Goal: Task Accomplishment & Management: Complete application form

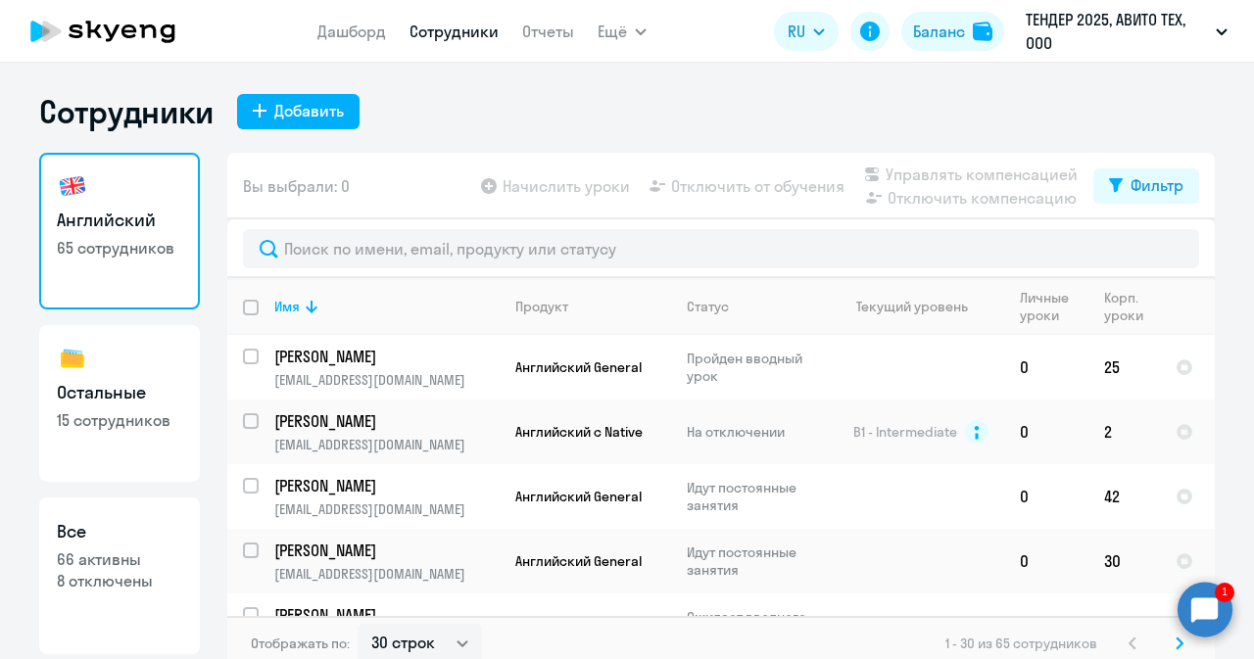
select select "30"
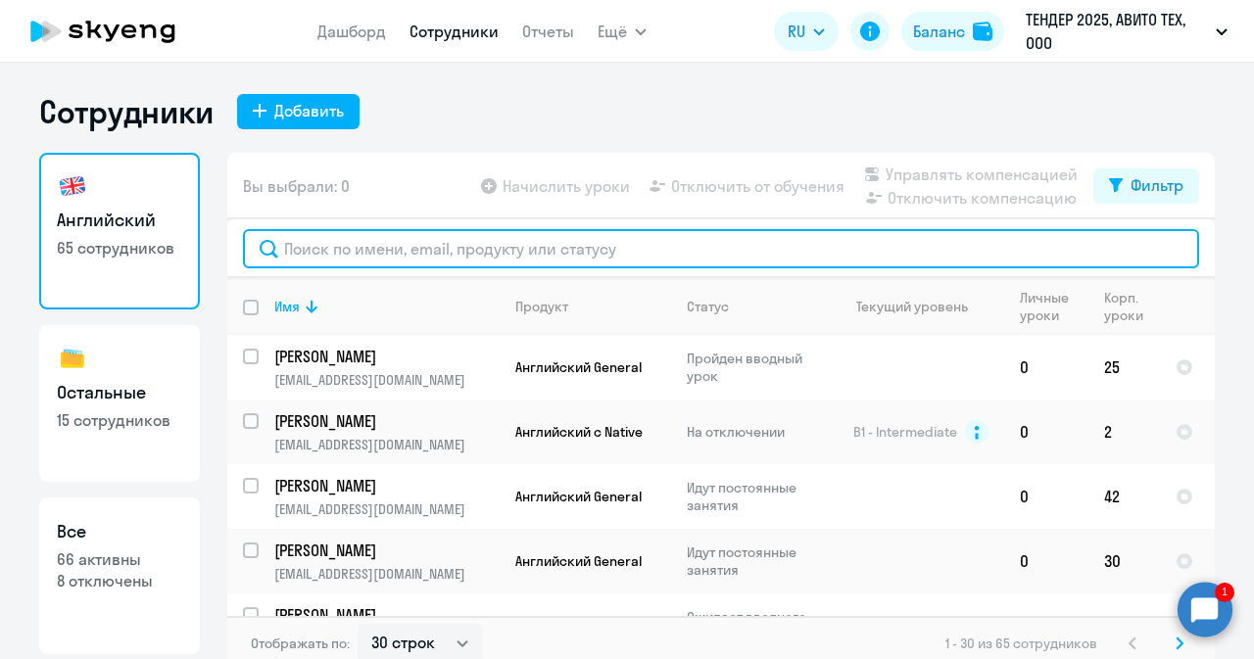
click at [393, 246] on input "text" at bounding box center [721, 248] width 956 height 39
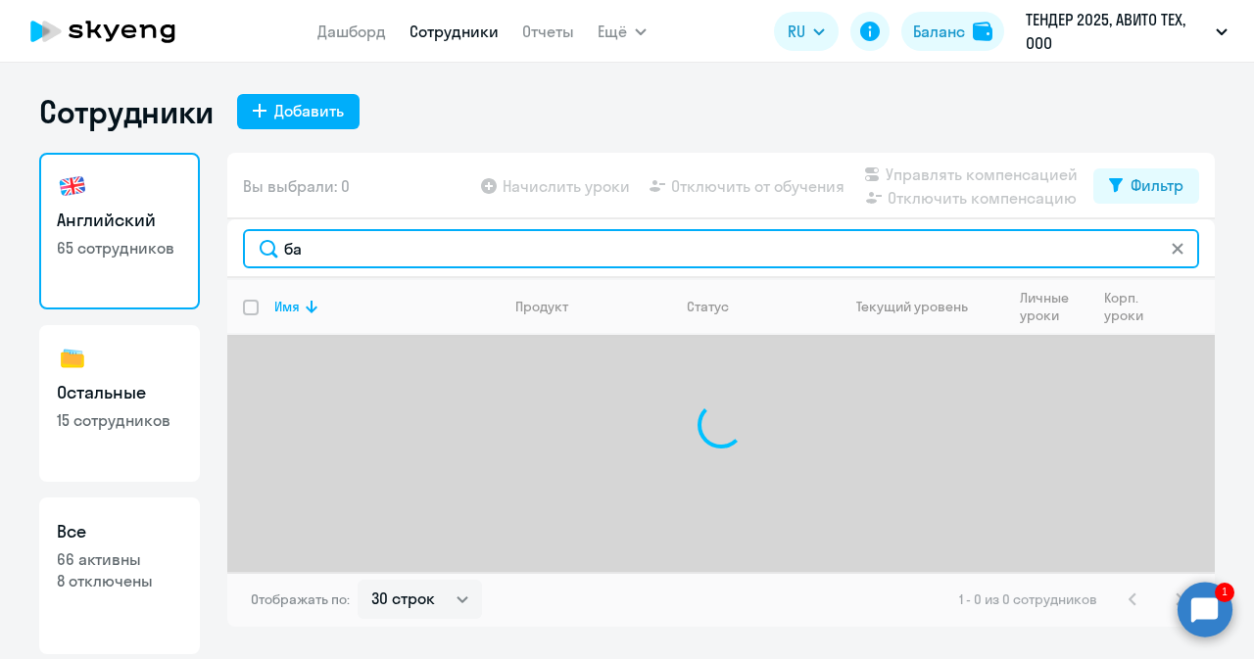
type input "б"
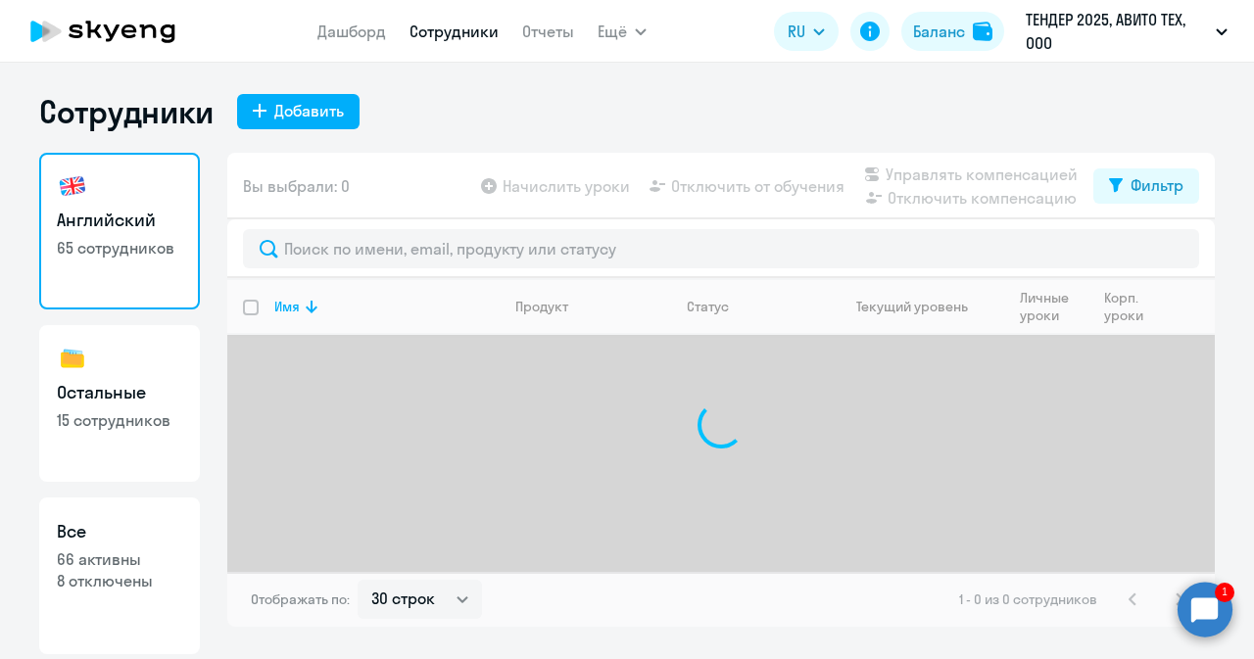
click at [1201, 603] on circle at bounding box center [1205, 609] width 55 height 55
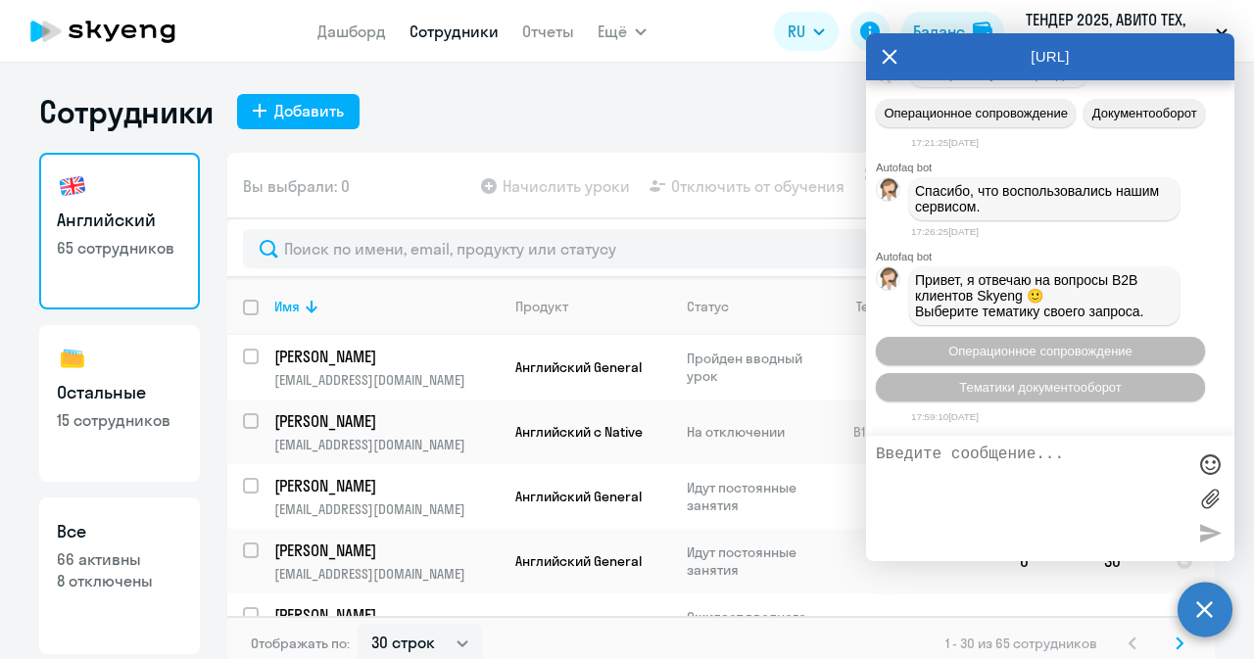
scroll to position [53384, 0]
drag, startPoint x: 937, startPoint y: 155, endPoint x: 1043, endPoint y: 230, distance: 130.0
copy span "Здравствуйте! Прошу начислить сотруднику скрининг: [PERSON_NAME] [PERSON_NAME][…"
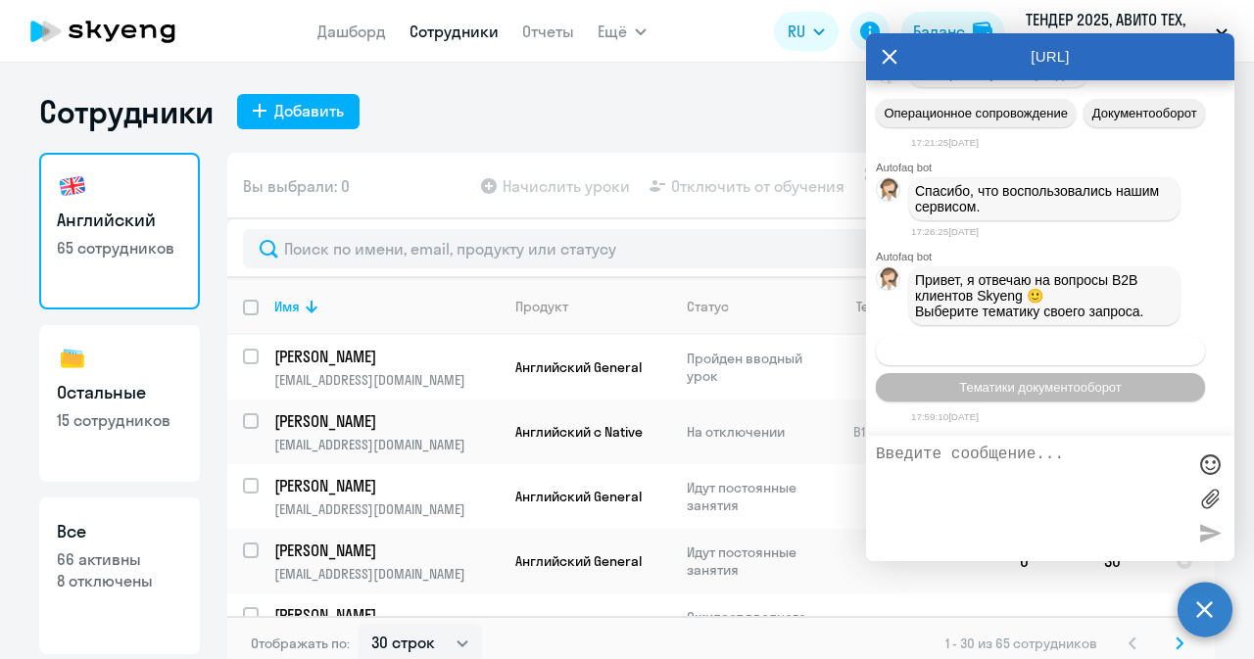
click at [1012, 353] on span "Операционное сопровождение" at bounding box center [1040, 351] width 184 height 15
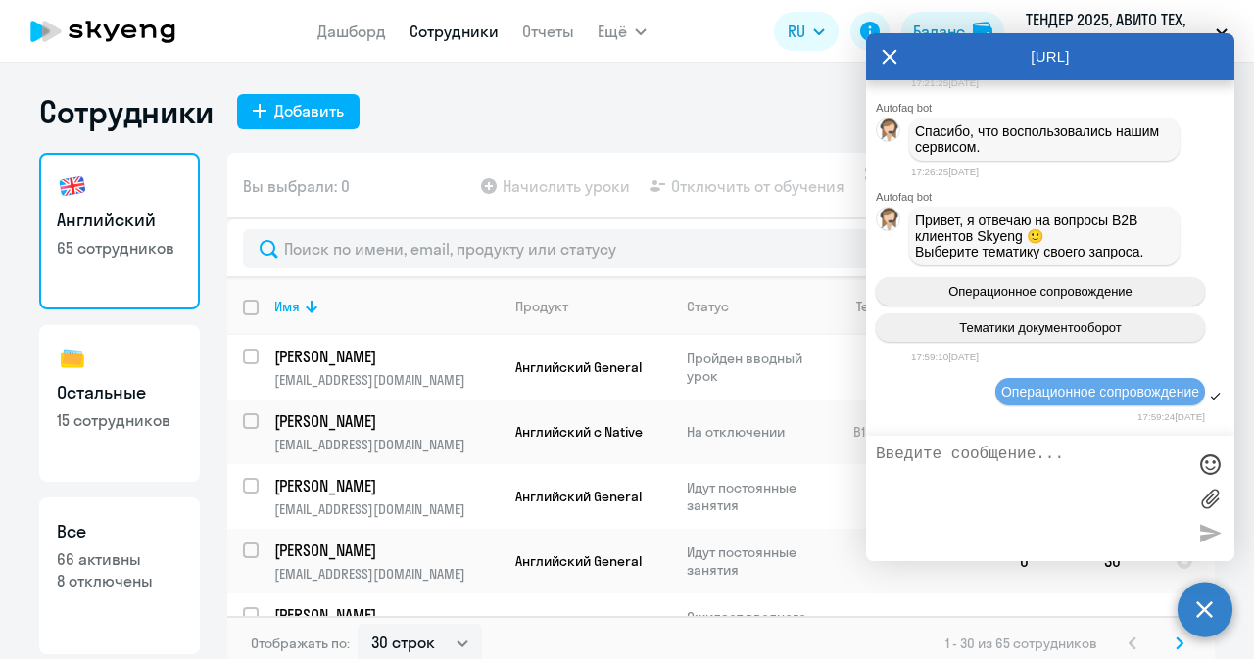
scroll to position [53714, 0]
click at [982, 491] on textarea at bounding box center [1031, 499] width 310 height 106
paste textarea "Здравствуйте! Прошу начислить сотруднику скрининг: [PERSON_NAME] [PERSON_NAME][…"
type textarea "Здравствуйте! Прошу начислить сотруднику скрининг: [PERSON_NAME] [PERSON_NAME][…"
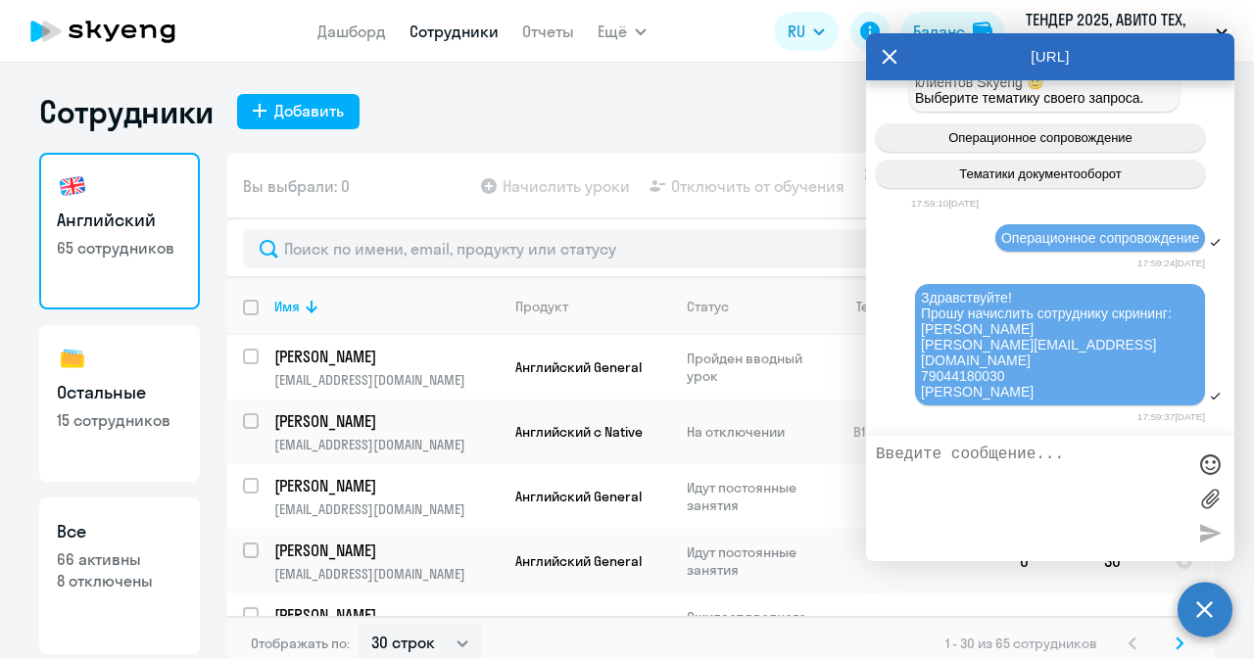
scroll to position [53852, 0]
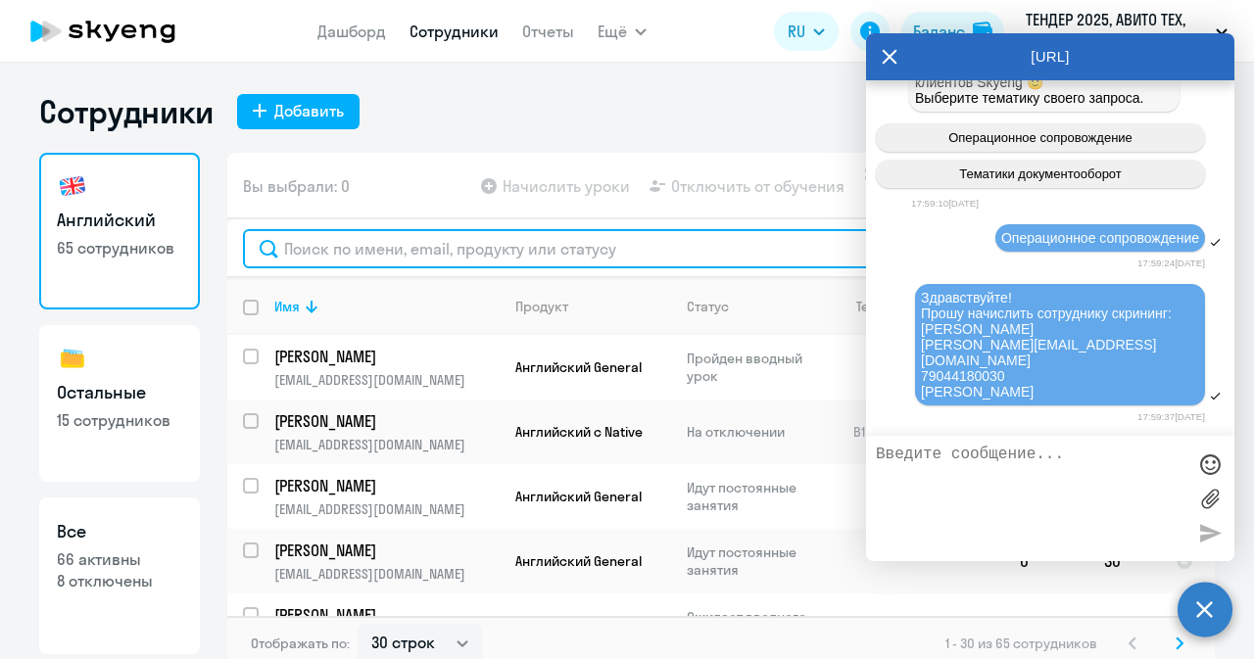
click at [648, 250] on input "text" at bounding box center [721, 248] width 956 height 39
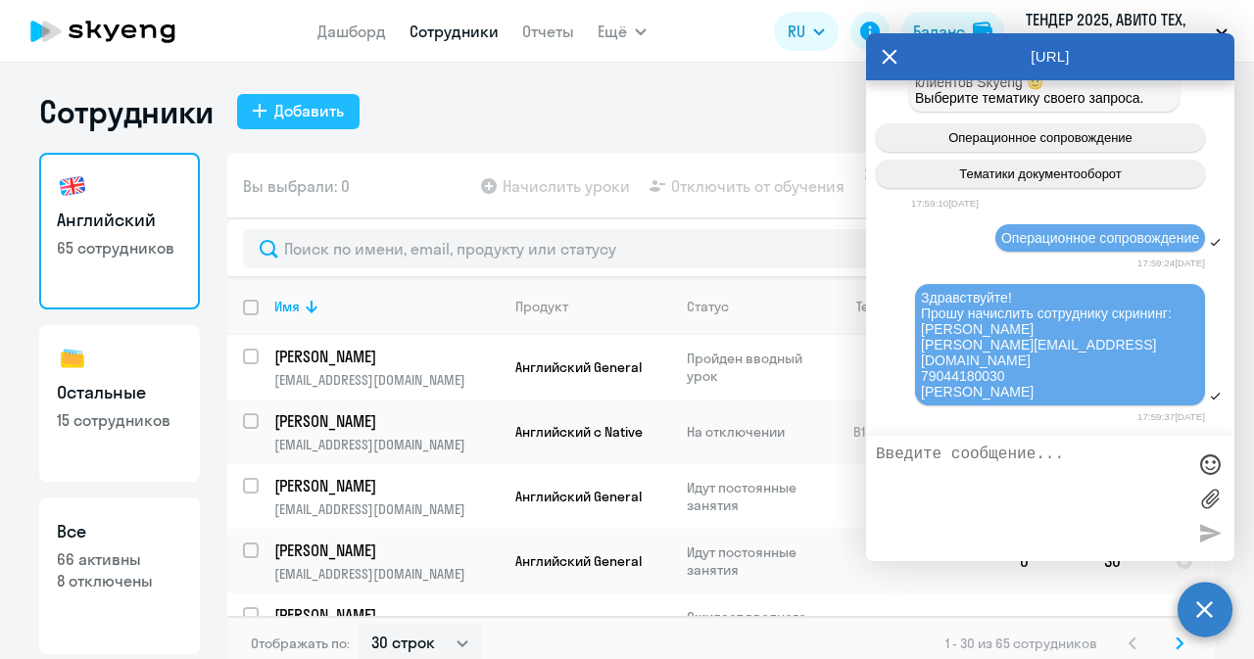
click at [290, 96] on button "Добавить" at bounding box center [298, 111] width 122 height 35
select select "english_adult_not_native_speaker"
select select "3"
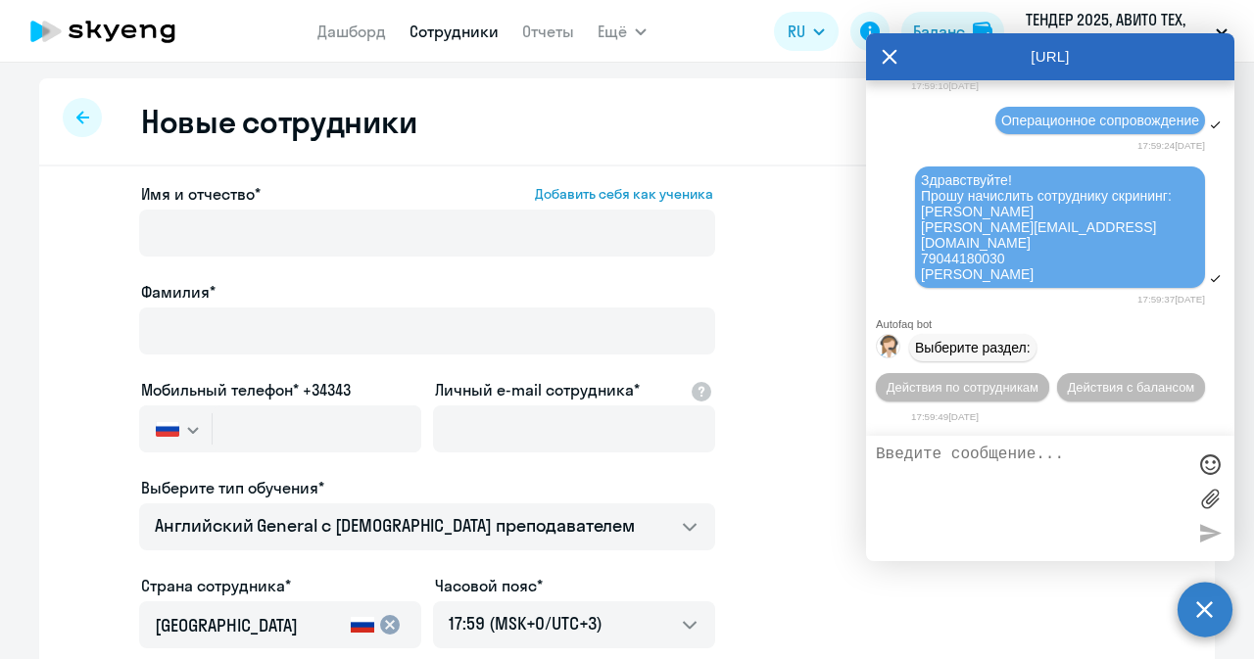
scroll to position [53971, 0]
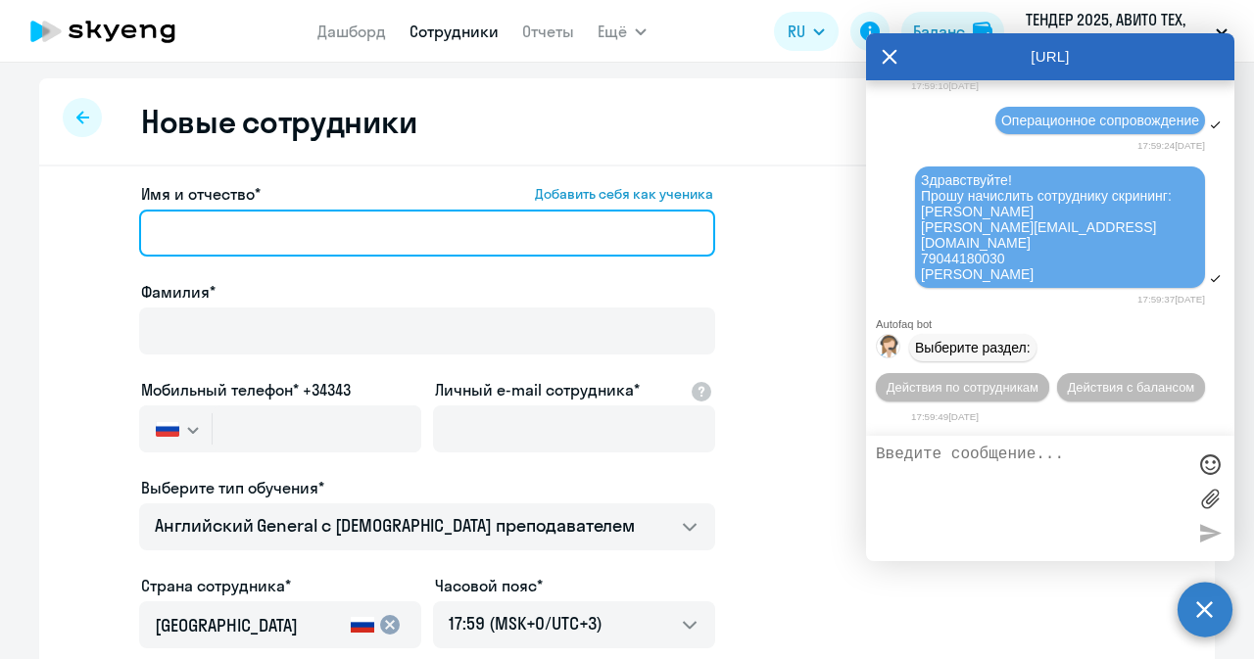
click at [406, 214] on input "Имя и отчество* Добавить себя как ученика" at bounding box center [427, 233] width 576 height 47
paste input "[PERSON_NAME]"
type input "[PERSON_NAME]"
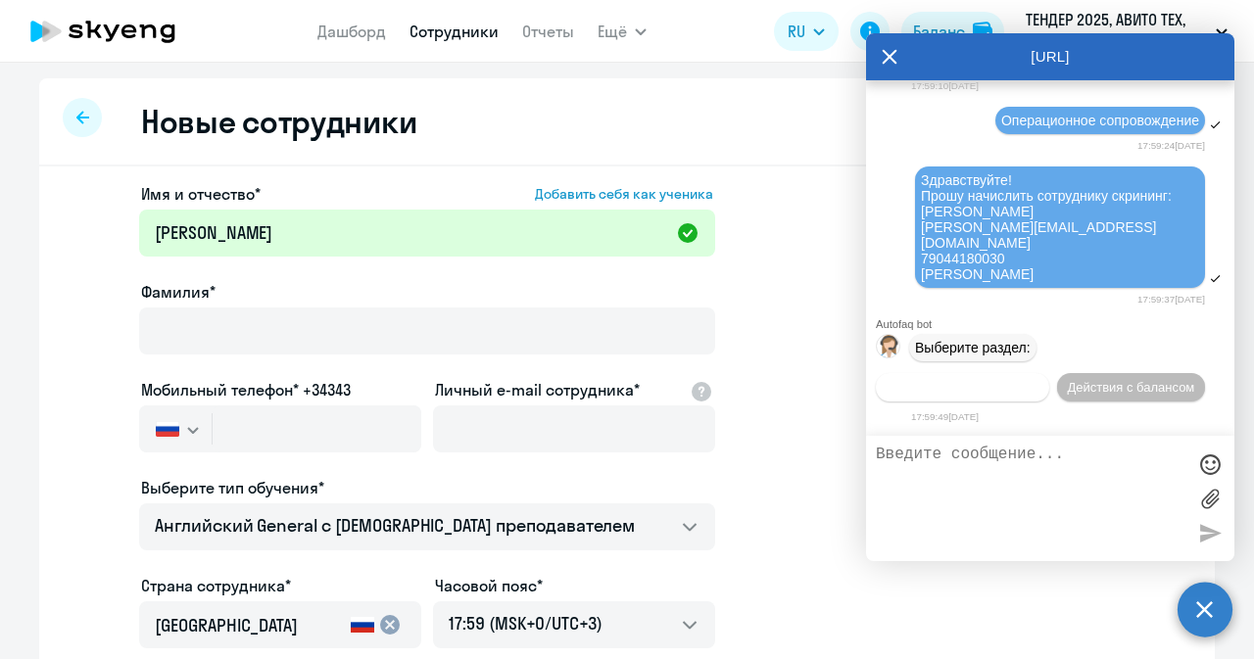
click at [915, 381] on span "Действия по сотрудникам" at bounding box center [963, 387] width 152 height 15
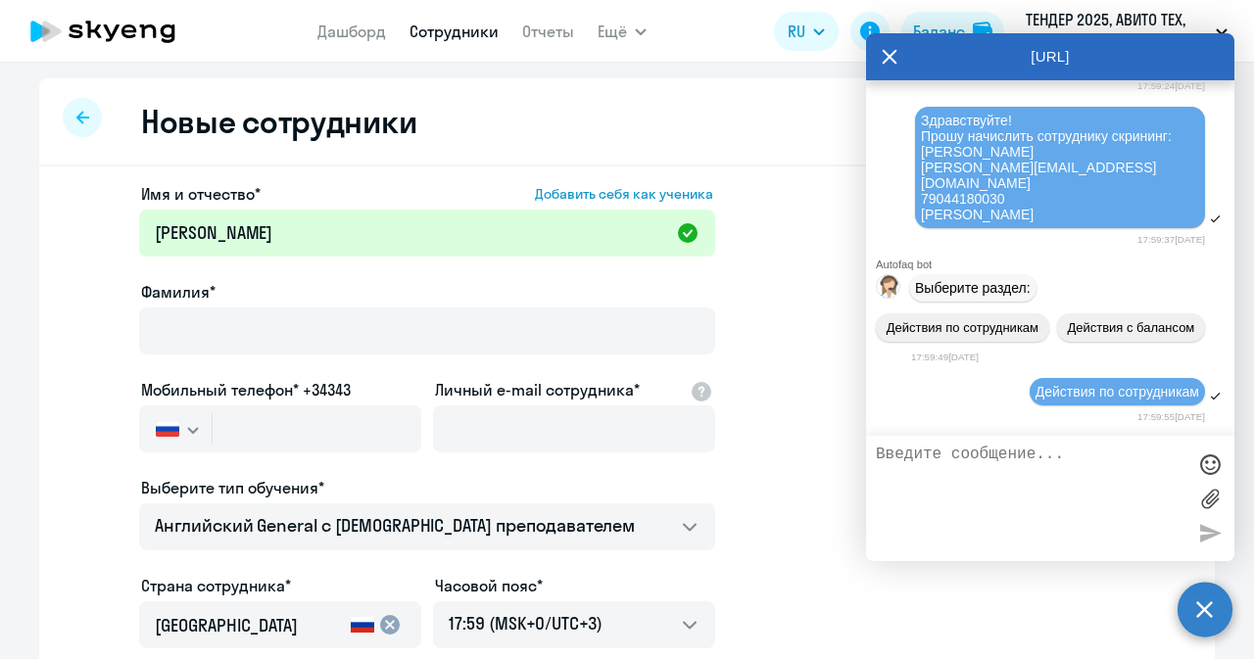
scroll to position [54030, 0]
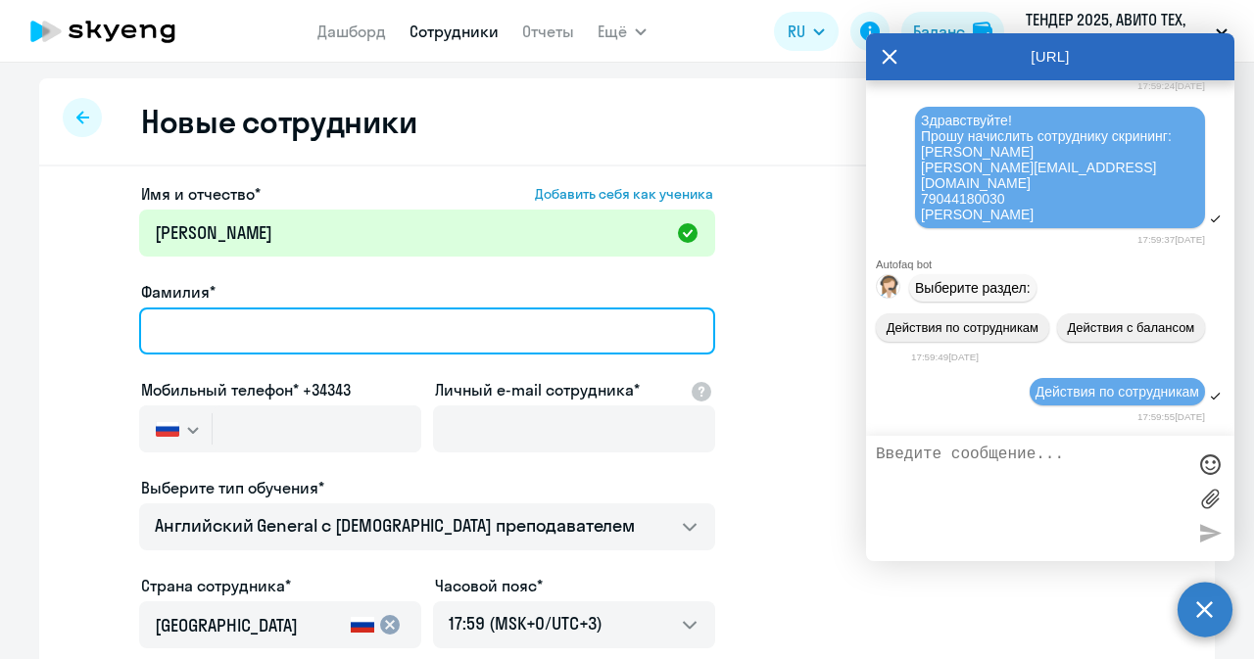
click at [597, 344] on input "Фамилия*" at bounding box center [427, 331] width 576 height 47
type input "[PERSON_NAME]"
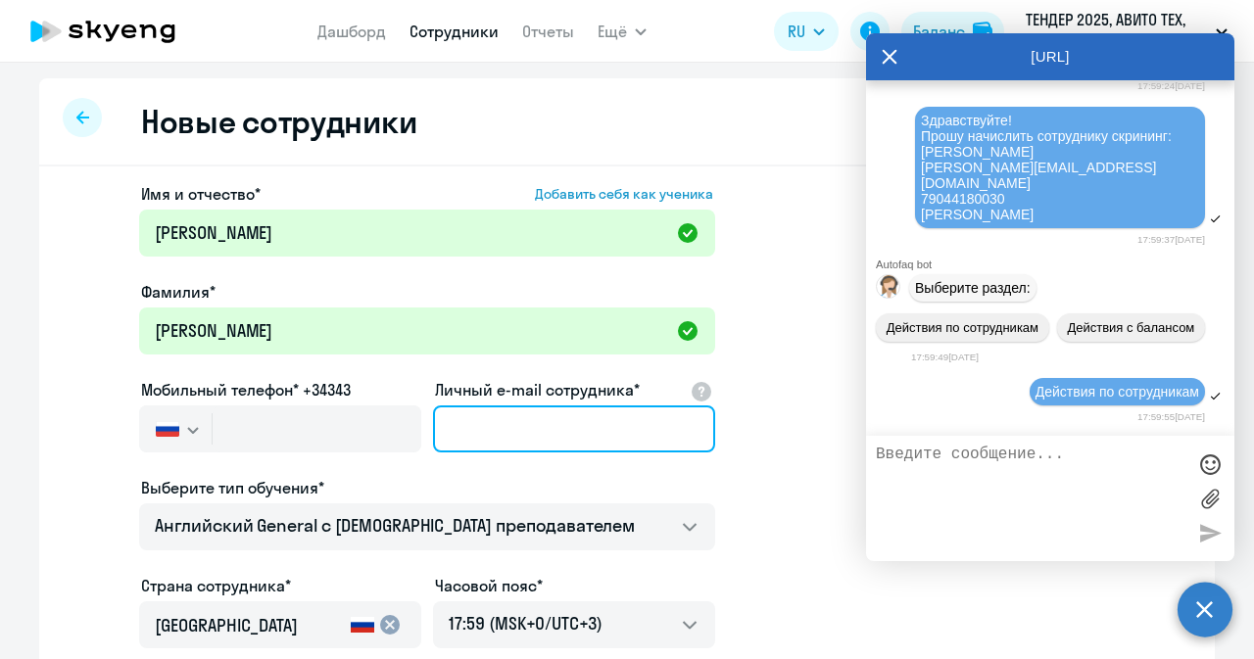
click at [476, 430] on input "Личный e-mail сотрудника*" at bounding box center [574, 429] width 282 height 47
paste input "[EMAIL_ADDRESS][DOMAIN_NAME]"
click at [476, 430] on input "[EMAIL_ADDRESS][DOMAIN_NAME]" at bounding box center [574, 429] width 282 height 47
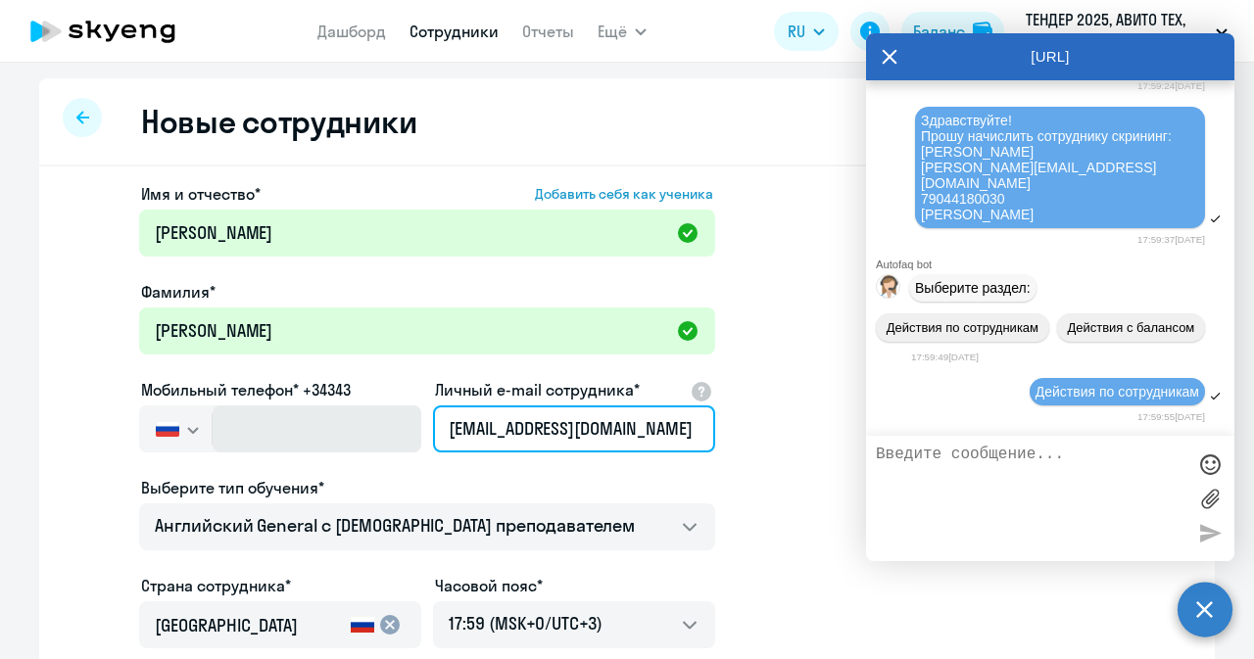
type input "[EMAIL_ADDRESS][DOMAIN_NAME]"
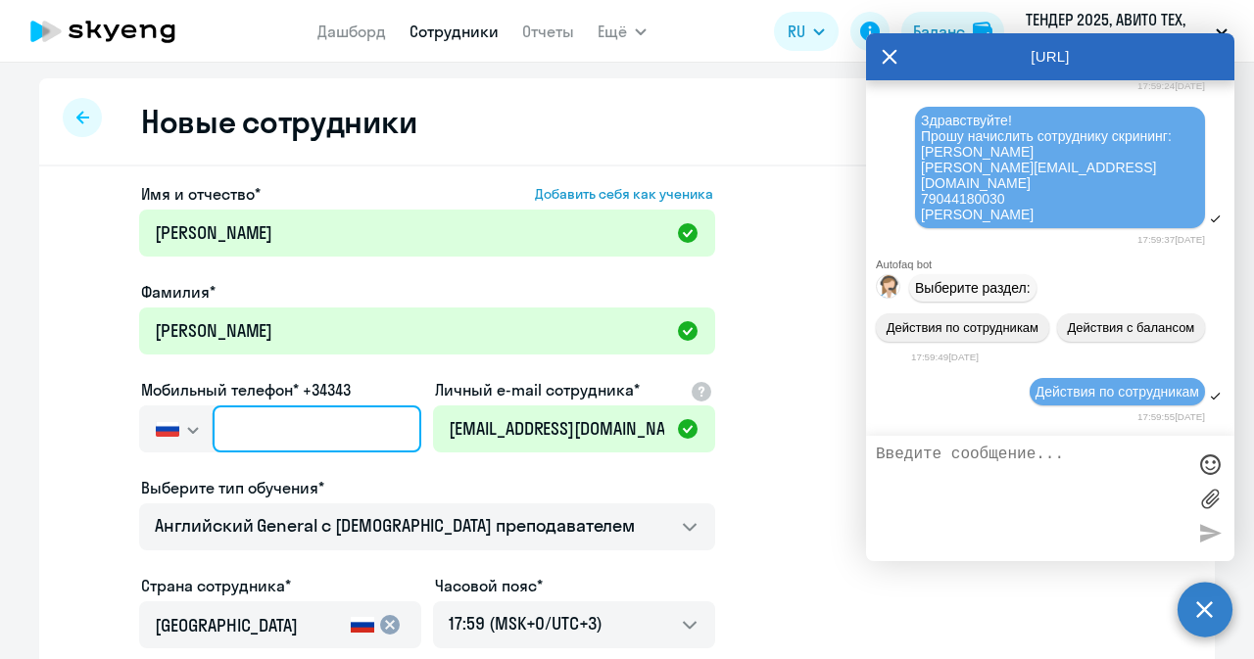
click at [320, 430] on input "text" at bounding box center [317, 429] width 209 height 47
paste input "[PHONE_NUMBER]"
type input "[PHONE_NUMBER]"
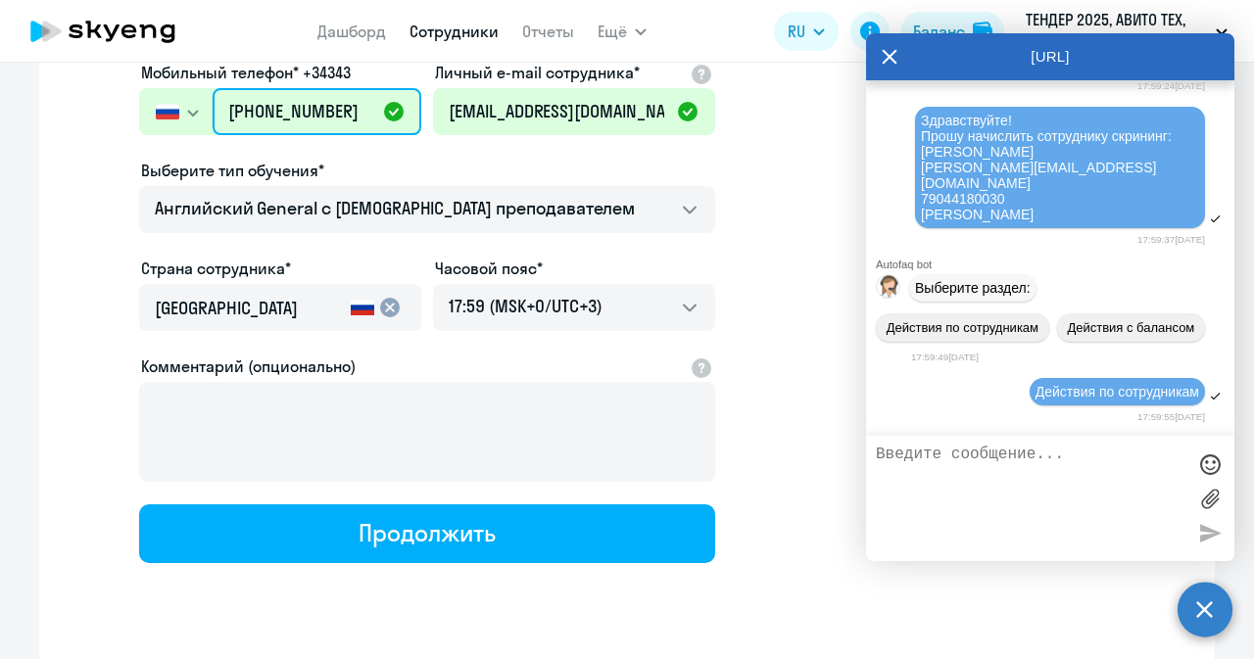
scroll to position [318, 0]
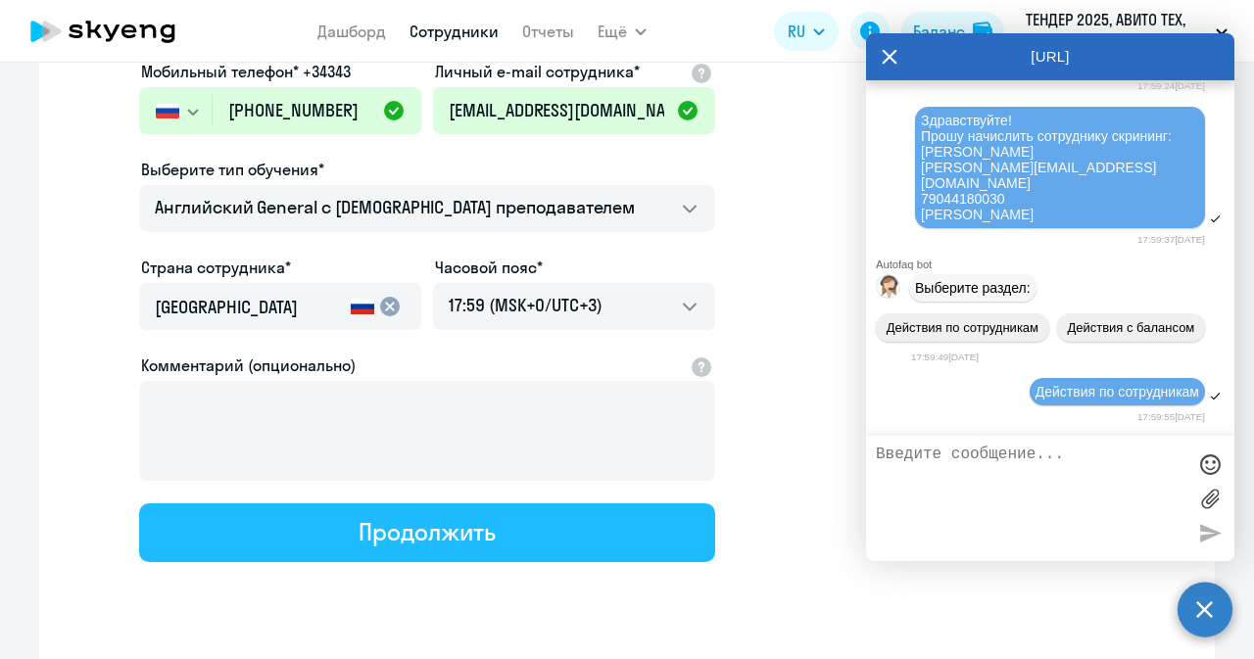
click at [457, 532] on div "Продолжить" at bounding box center [427, 531] width 136 height 31
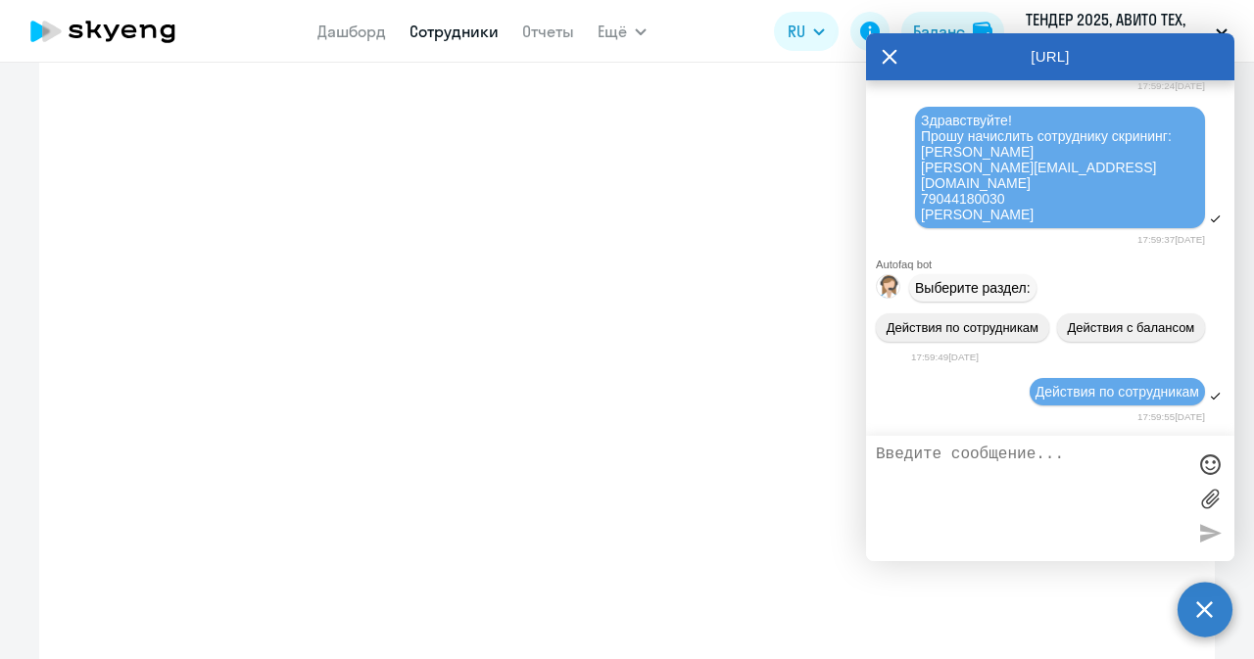
select select "english_adult_not_native_speaker"
select select "3"
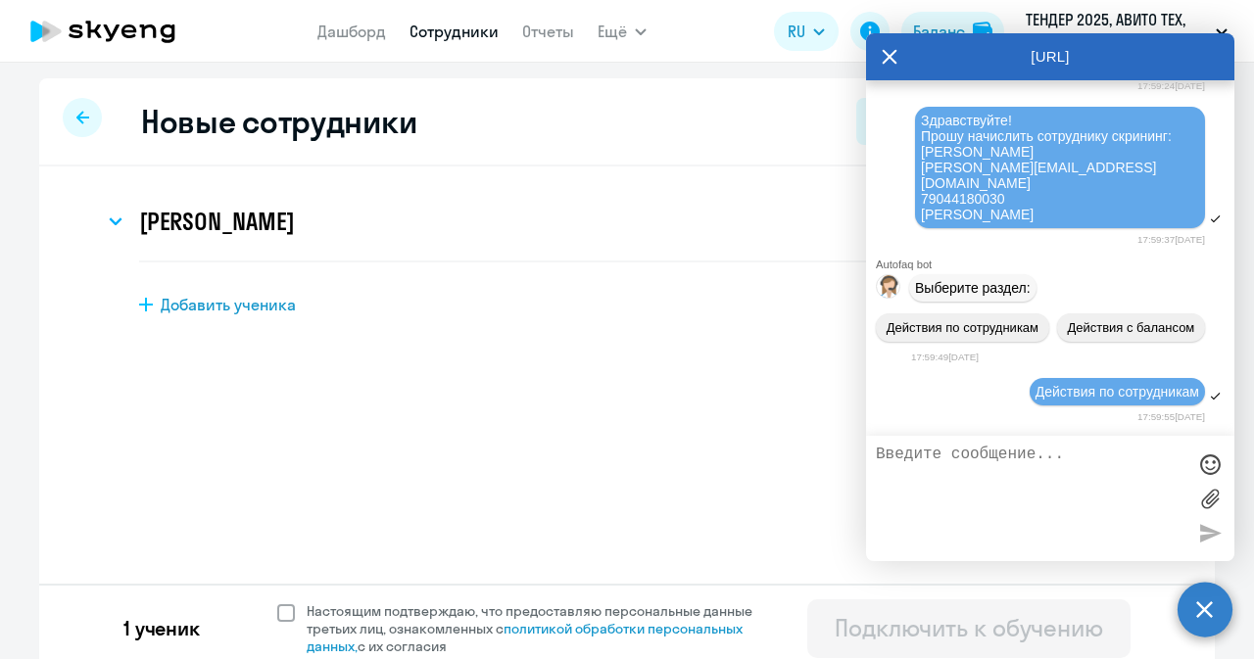
click at [277, 616] on span at bounding box center [286, 614] width 18 height 18
click at [276, 603] on input "Настоящим подтверждаю, что предоставляю персональные данные третьих лиц, ознако…" at bounding box center [276, 602] width 1 height 1
checkbox input "true"
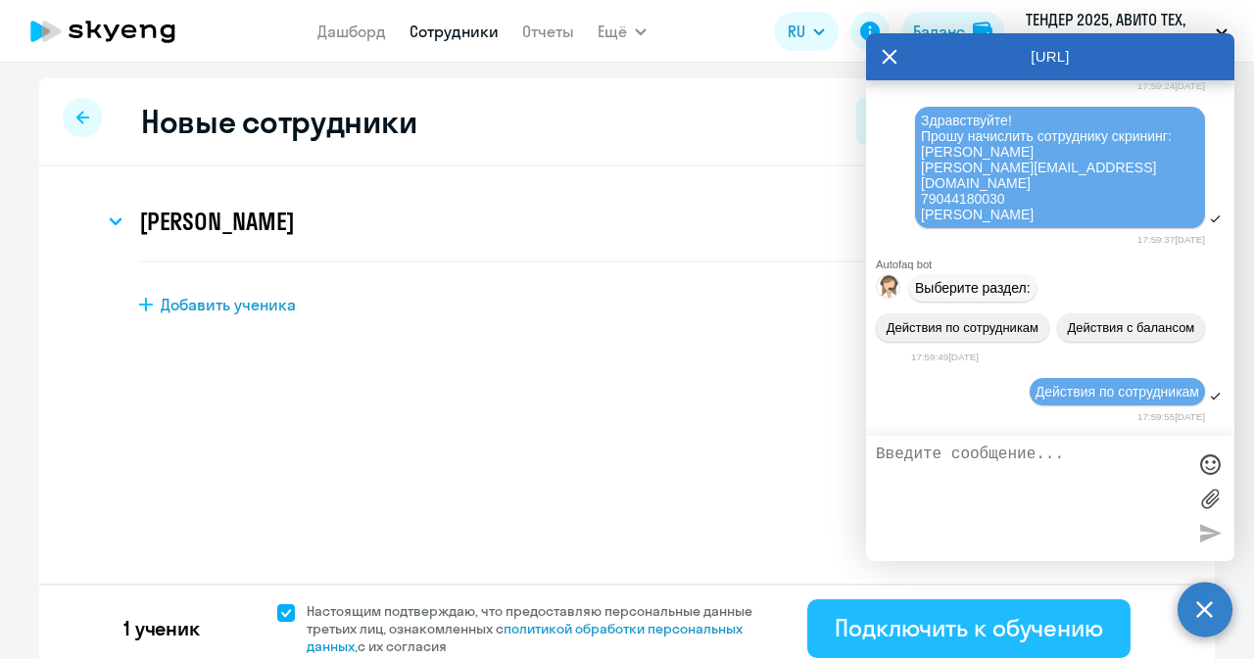
click at [934, 622] on div "Подключить к обучению" at bounding box center [969, 627] width 268 height 31
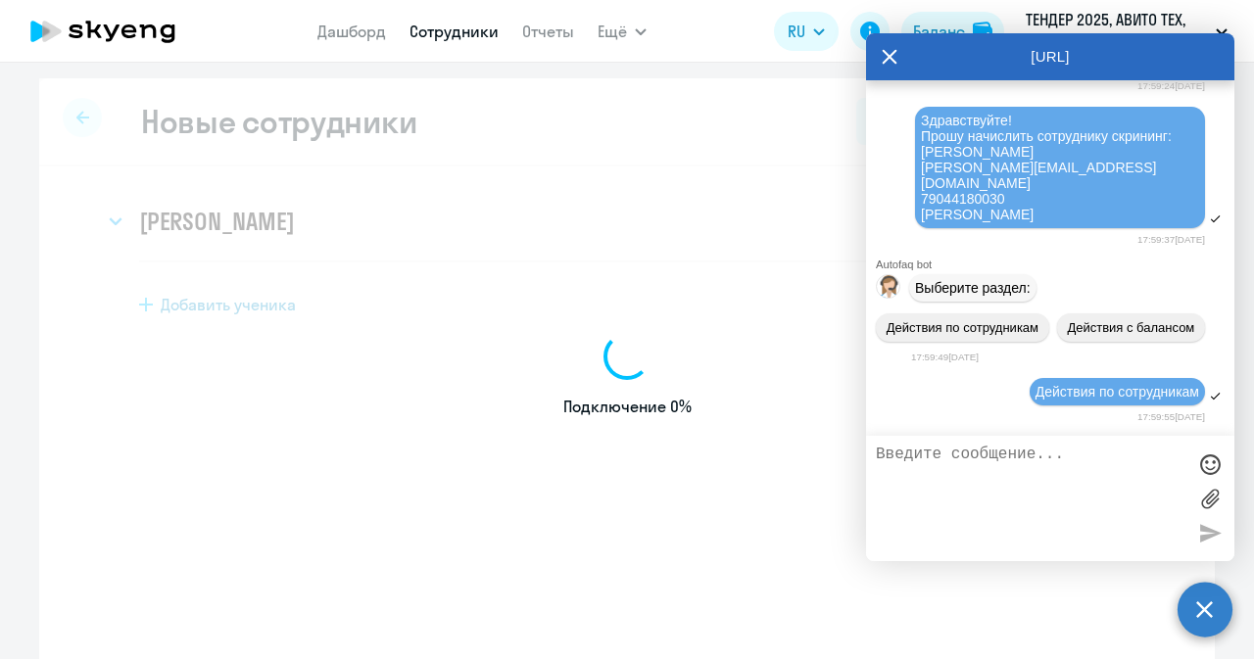
select select "english_adult_not_native_speaker"
select select "3"
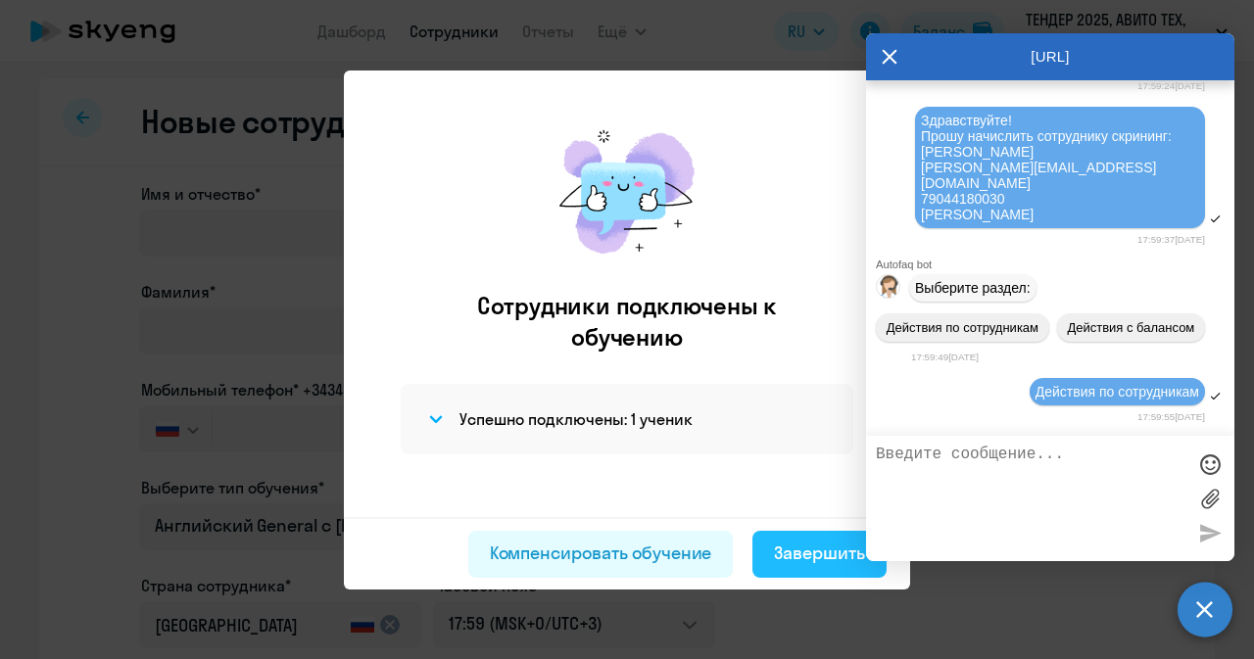
click at [803, 548] on div "Завершить" at bounding box center [819, 553] width 91 height 25
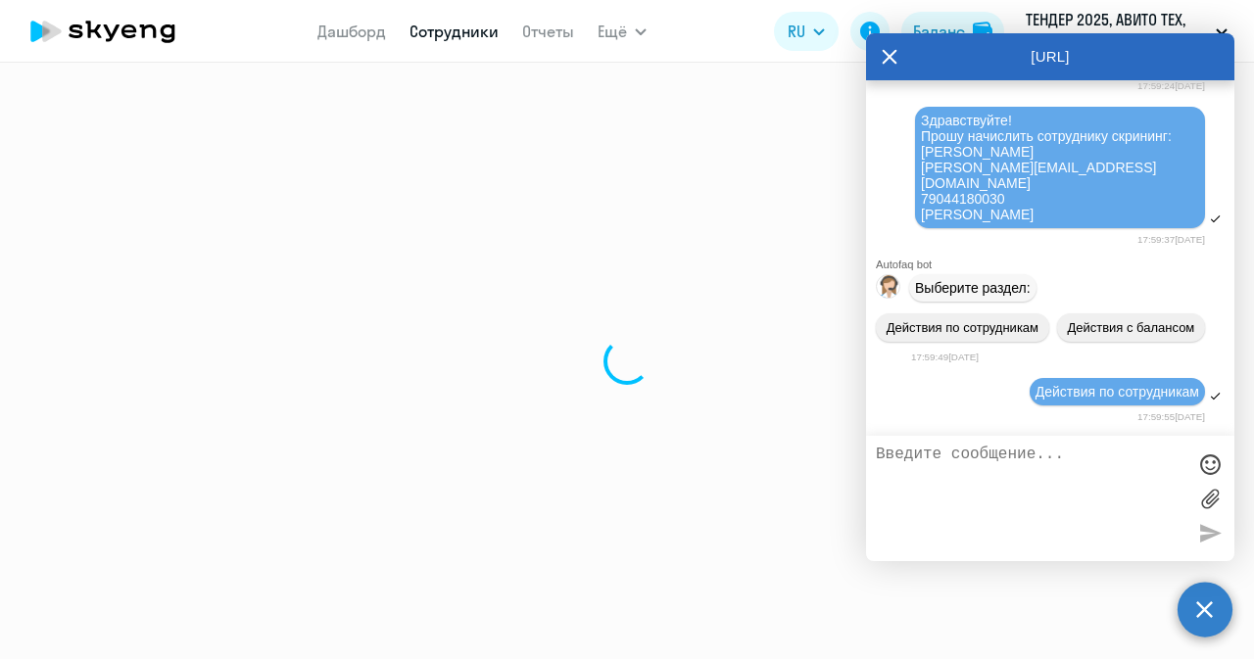
select select "30"
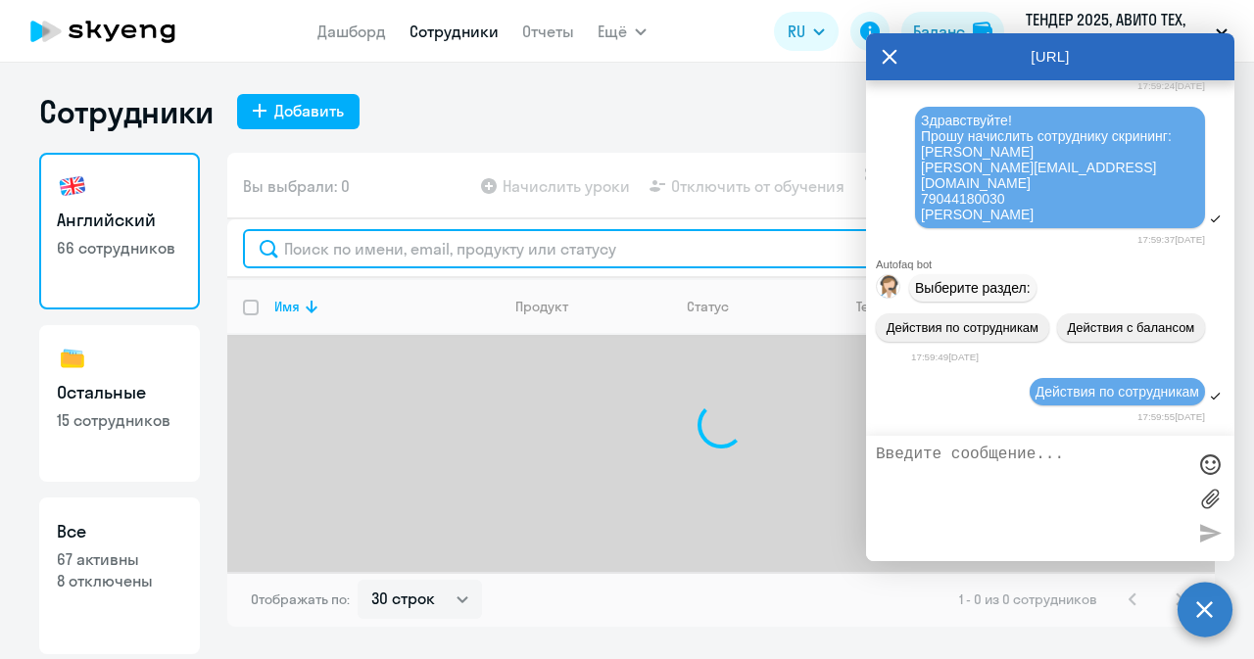
click at [566, 265] on input "text" at bounding box center [721, 248] width 956 height 39
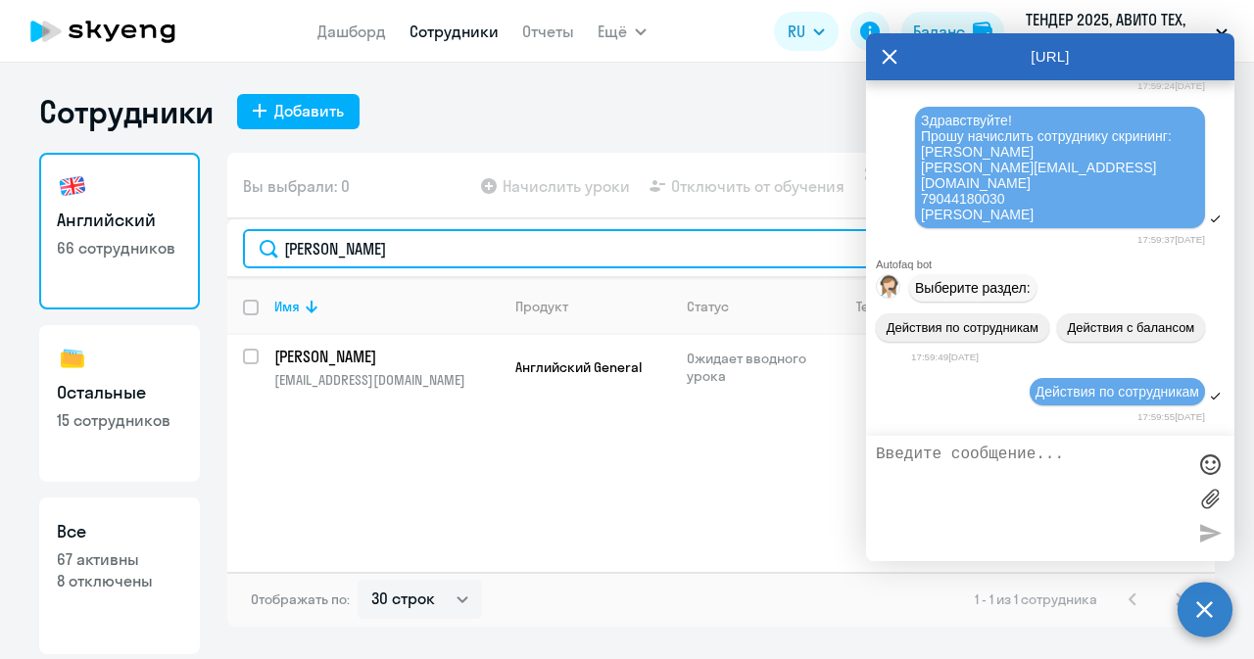
type input "[PERSON_NAME]"
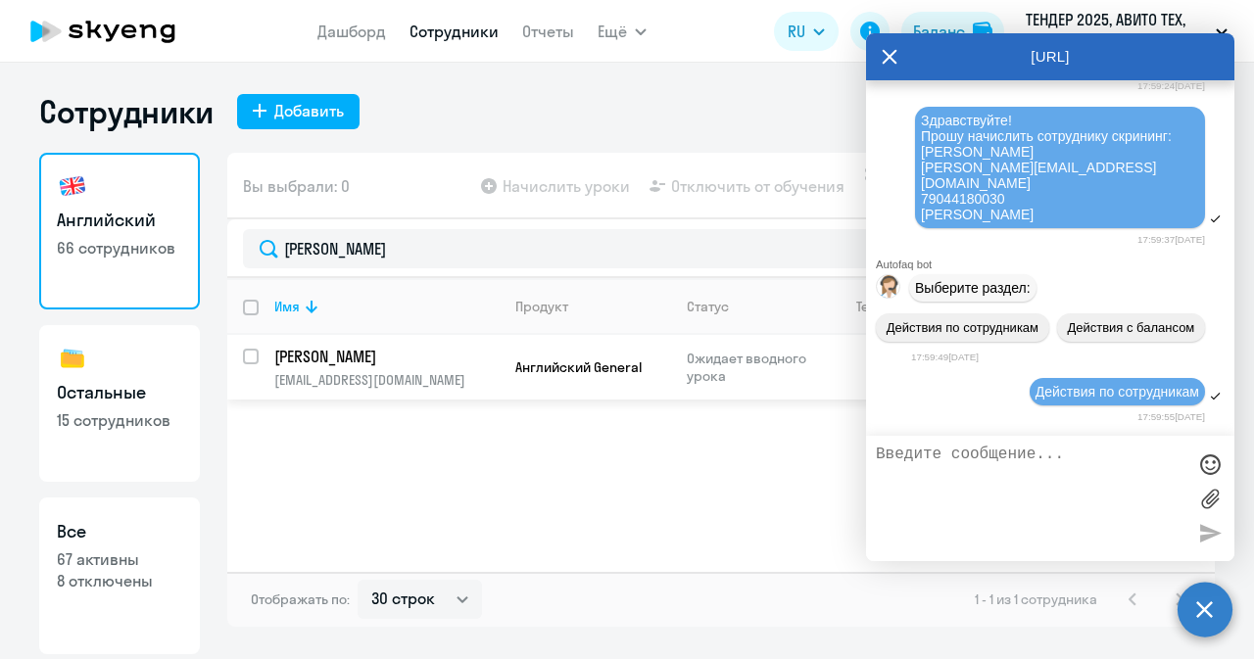
click at [255, 350] on input "select row 42416492" at bounding box center [262, 368] width 39 height 39
checkbox input "true"
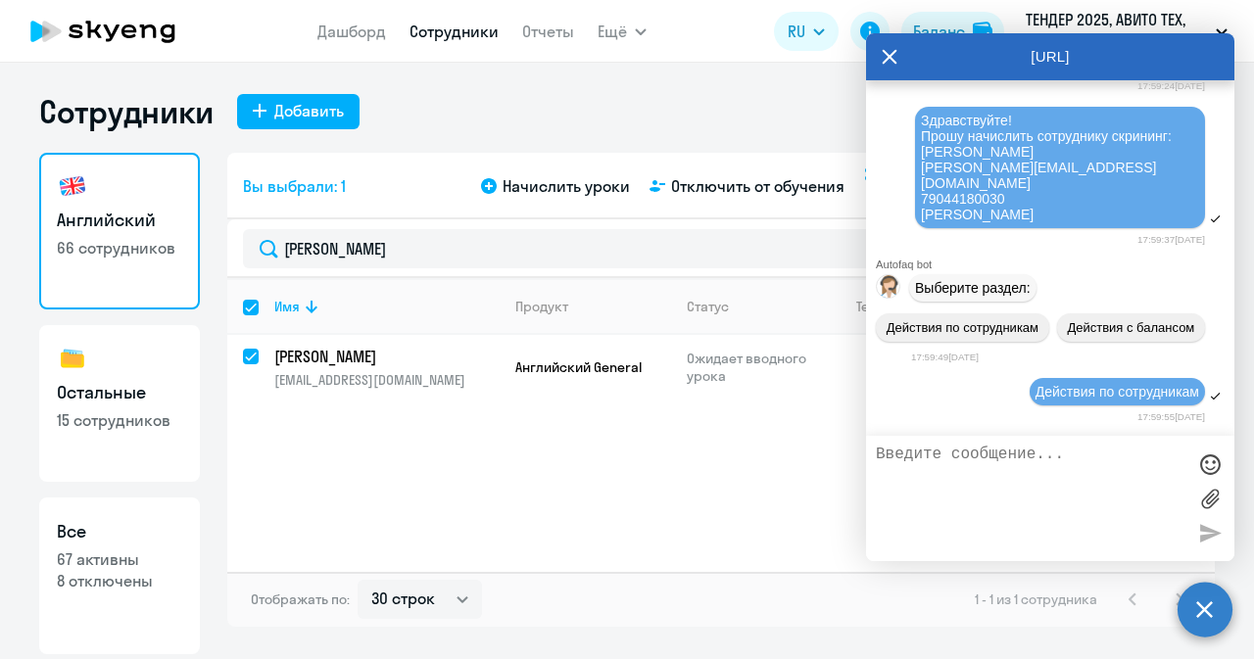
click at [894, 56] on icon at bounding box center [890, 56] width 16 height 47
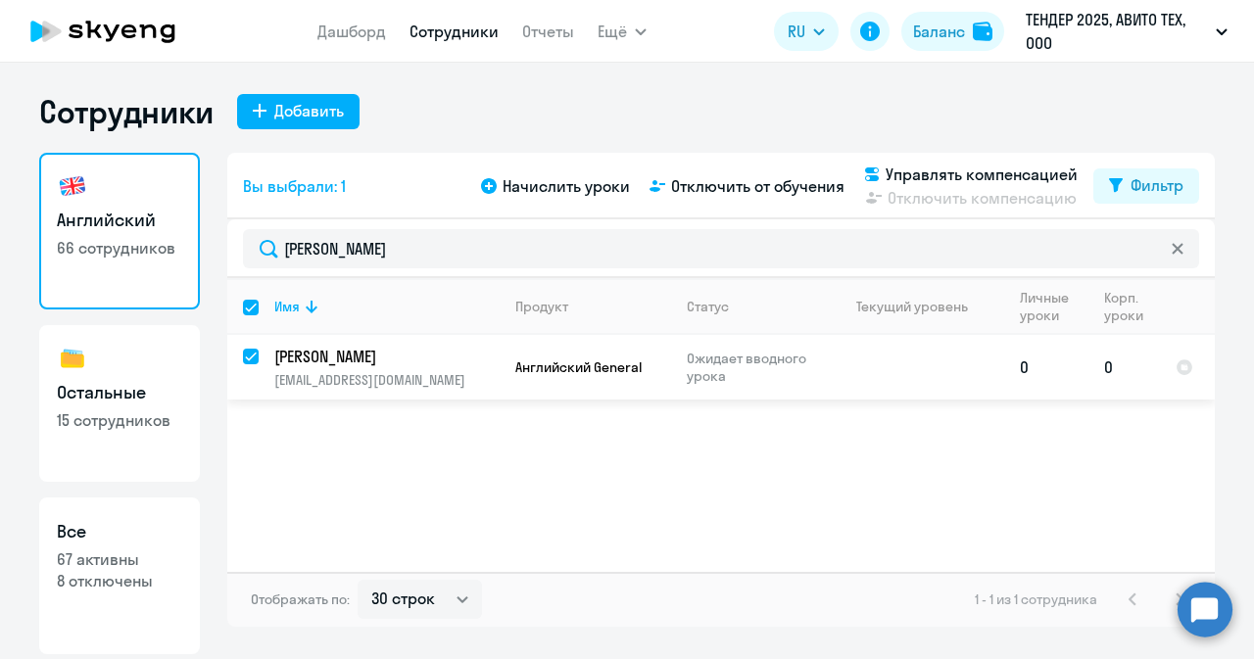
click at [827, 354] on td at bounding box center [913, 367] width 182 height 65
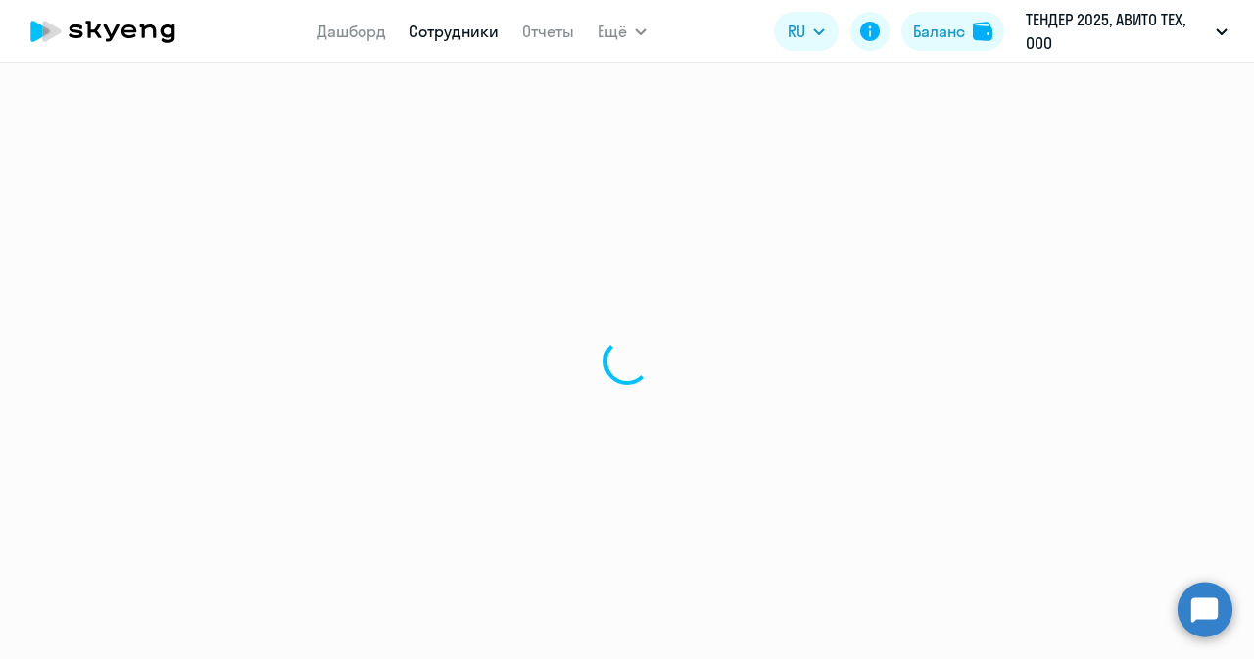
select select "english"
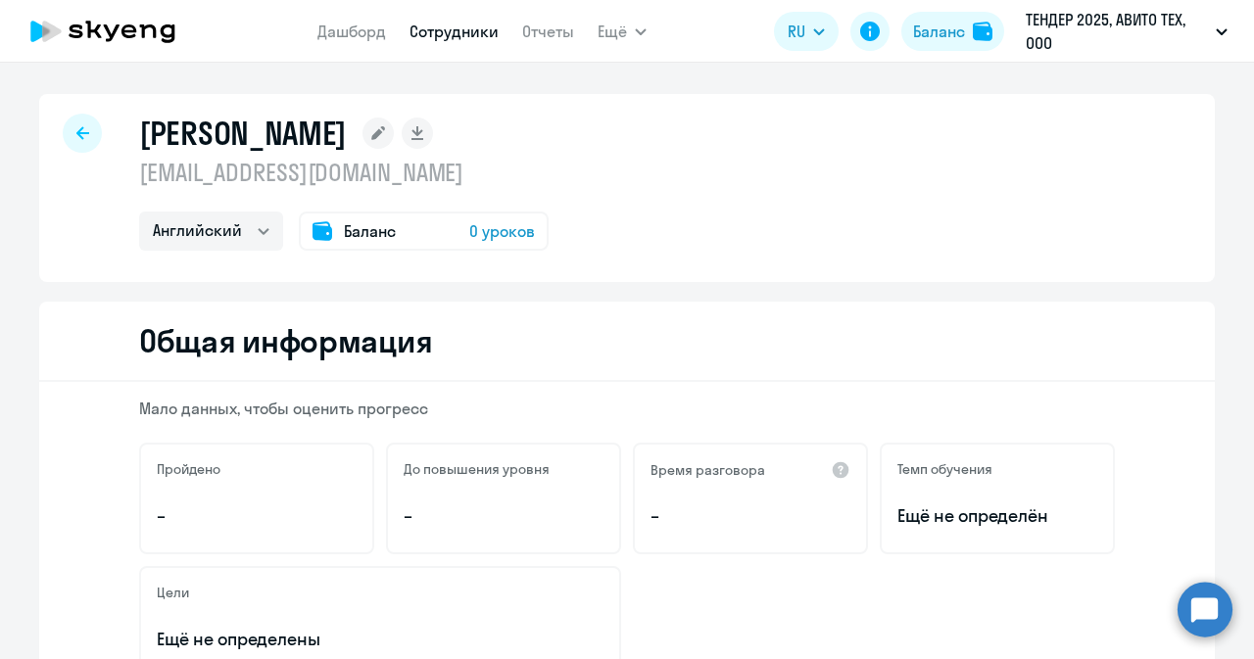
click at [502, 226] on span "0 уроков" at bounding box center [502, 231] width 66 height 24
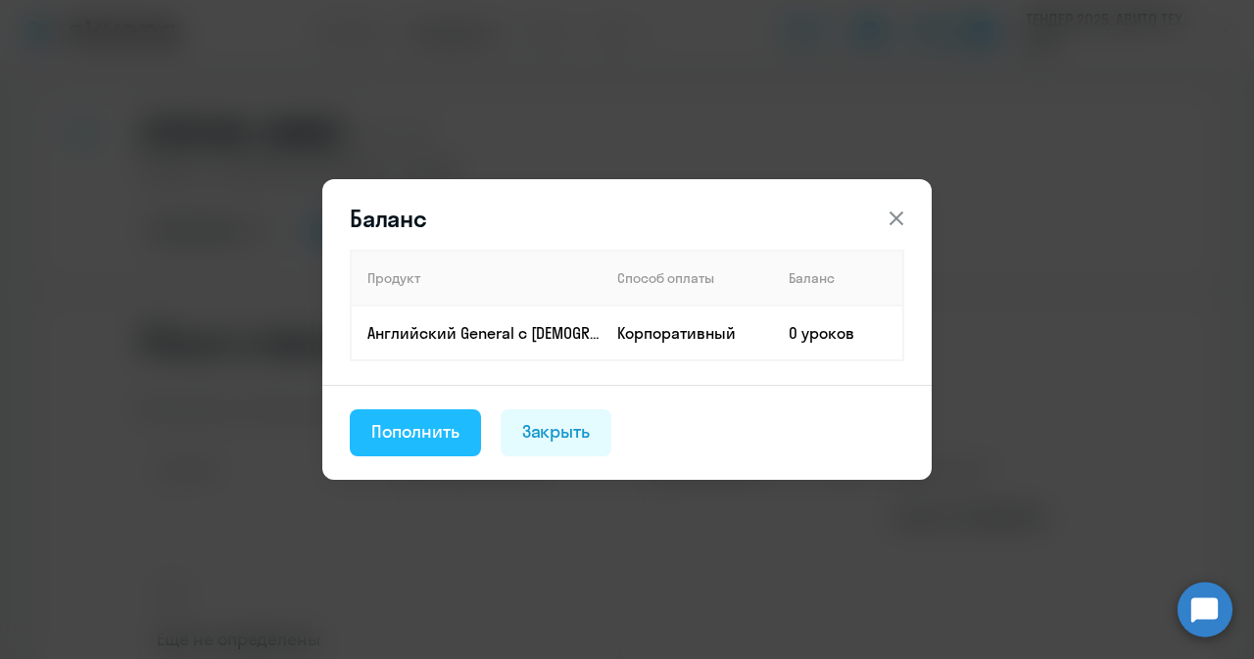
click at [443, 433] on div "Пополнить" at bounding box center [415, 431] width 88 height 25
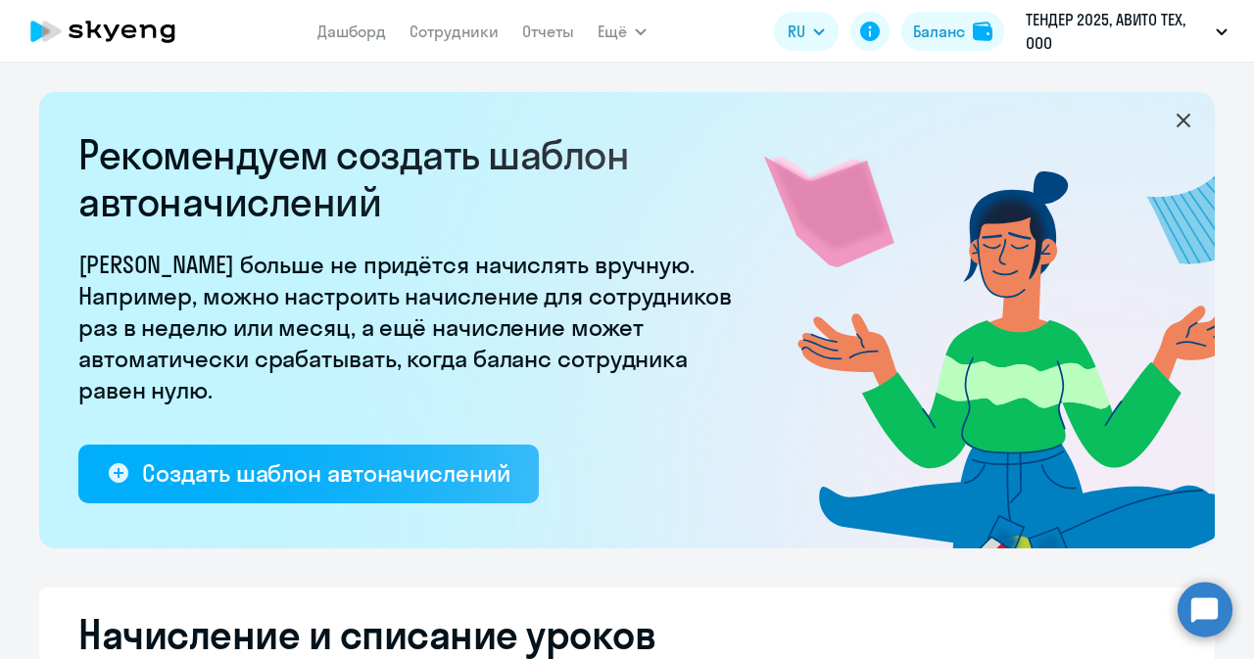
select select "10"
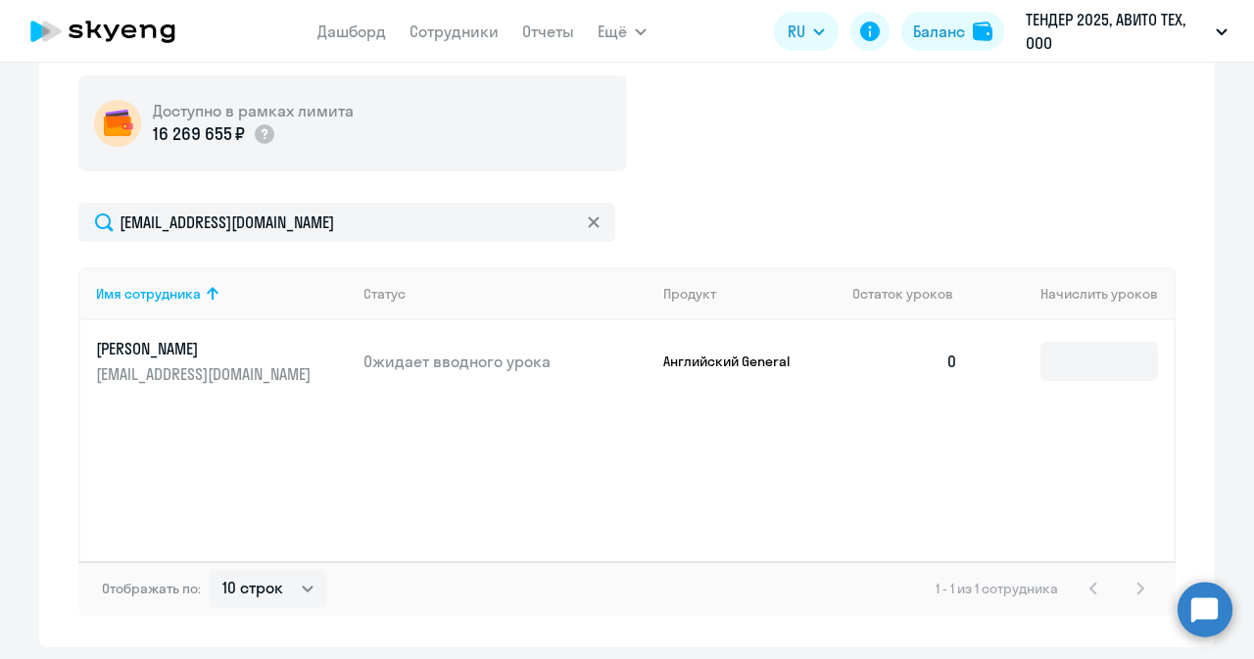
scroll to position [780, 0]
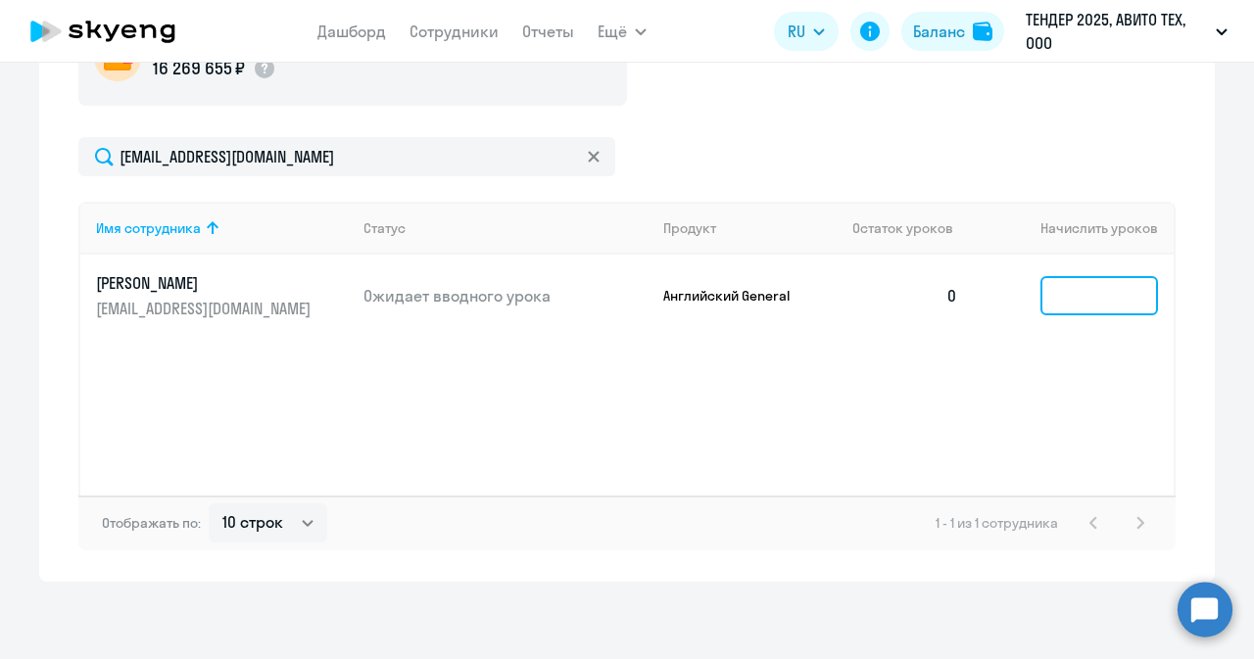
click at [1106, 287] on input at bounding box center [1100, 295] width 118 height 39
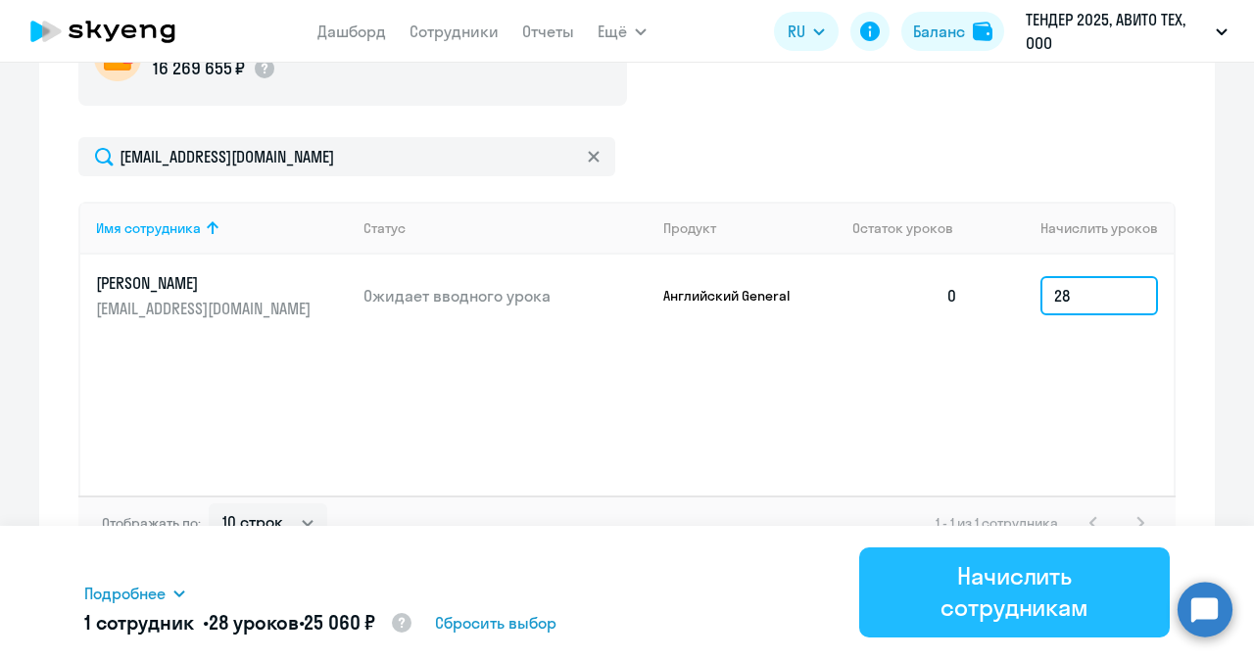
type input "28"
click at [960, 575] on div "Начислить сотрудникам" at bounding box center [1015, 591] width 256 height 63
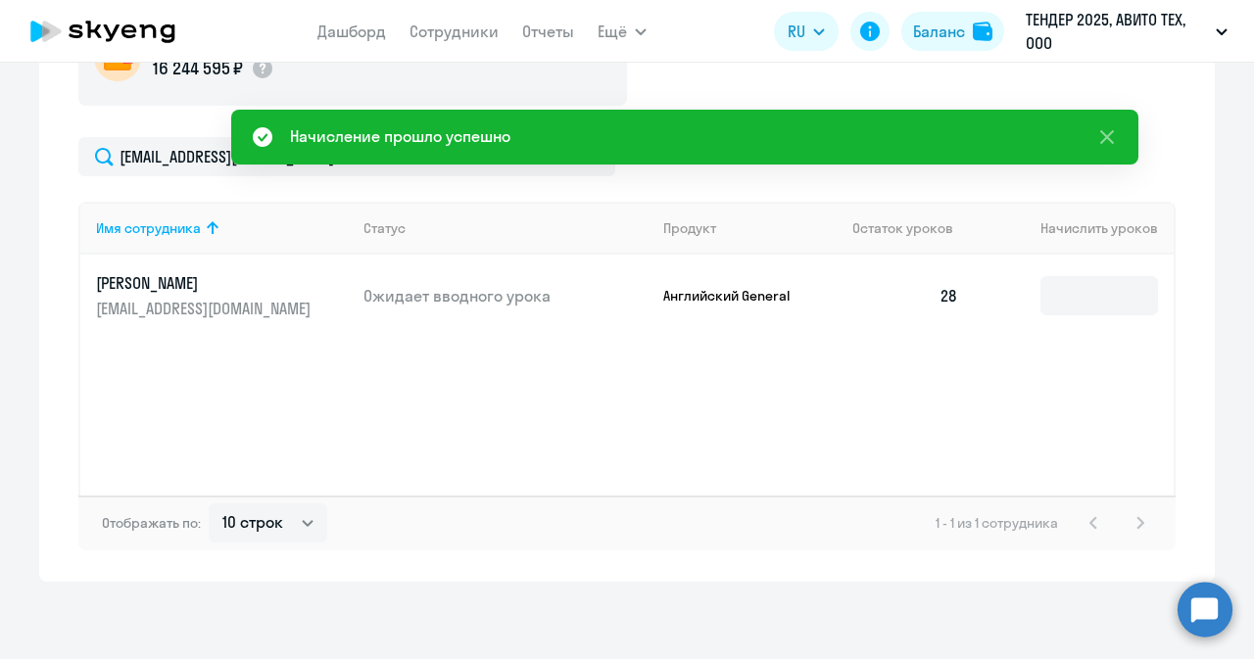
click at [1195, 585] on circle at bounding box center [1205, 609] width 55 height 55
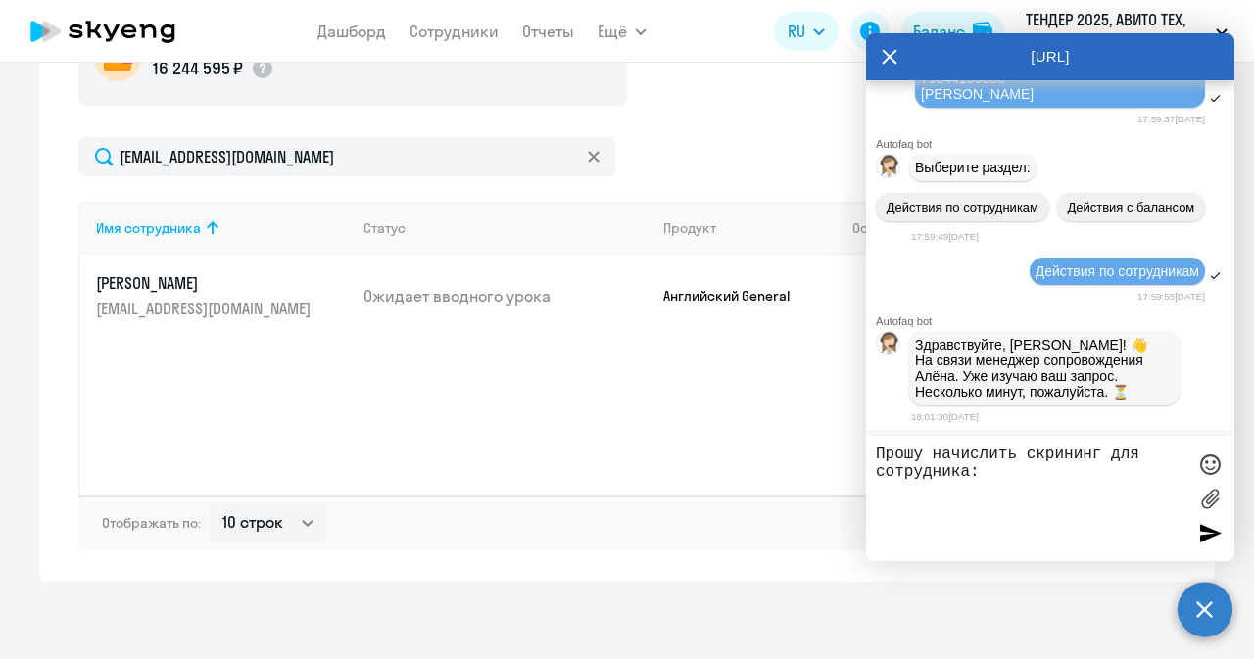
scroll to position [54157, 0]
paste textarea "[PERSON_NAME]"
click at [947, 497] on textarea "Прошу начислить скрининг для сотрудника: [PERSON_NAME]" at bounding box center [1031, 499] width 310 height 106
click at [1100, 503] on textarea "Прошу начислить скрининг для сотрудника: [PERSON_NAME]" at bounding box center [1031, 499] width 310 height 106
paste textarea "[EMAIL_ADDRESS][DOMAIN_NAME]"
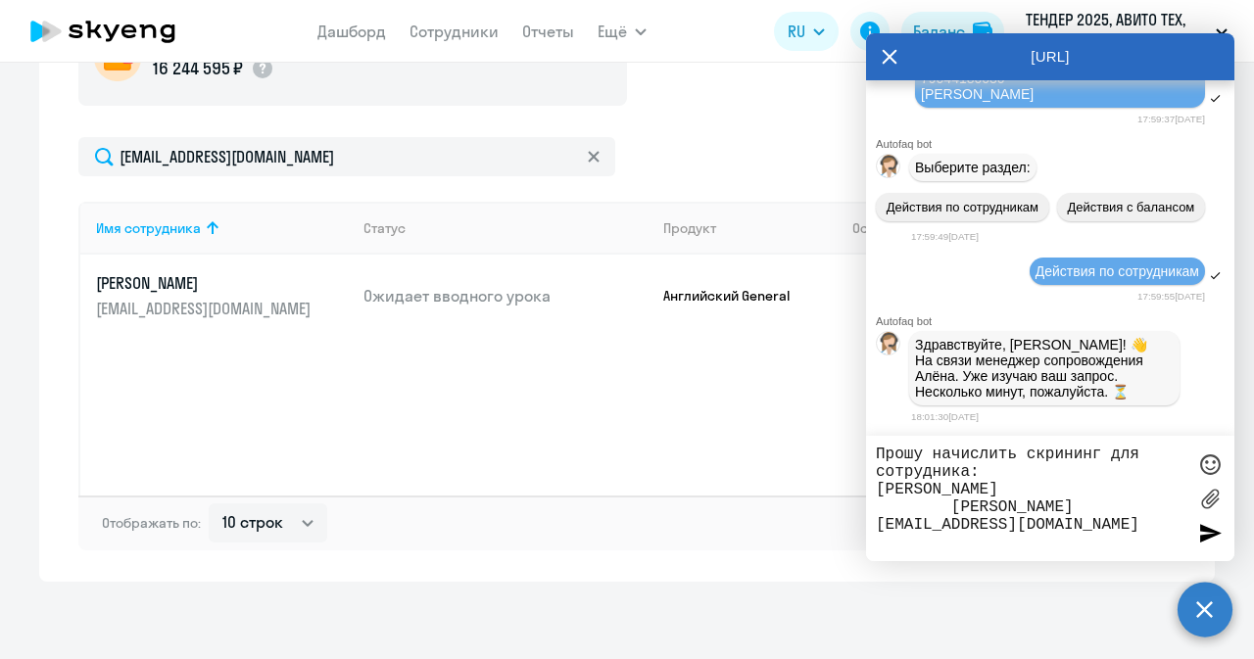
click at [938, 503] on textarea "Прошу начислить скрининг для сотрудника: [PERSON_NAME] [PERSON_NAME][EMAIL_ADDR…" at bounding box center [1031, 499] width 310 height 106
click at [1101, 510] on textarea "Прошу начислить скрининг для сотрудника: [PERSON_NAME] [PERSON_NAME][EMAIL_ADDR…" at bounding box center [1031, 499] width 310 height 106
paste textarea "79186555108"
click at [941, 525] on textarea "Прошу начислить скрининг для сотрудника: [PERSON_NAME] [EMAIL_ADDRESS][DOMAIN_N…" at bounding box center [1031, 499] width 310 height 106
click at [1010, 518] on textarea "Прошу начислить скрининг для сотрудника: [PERSON_NAME] [EMAIL_ADDRESS][DOMAIN_N…" at bounding box center [1031, 499] width 310 height 106
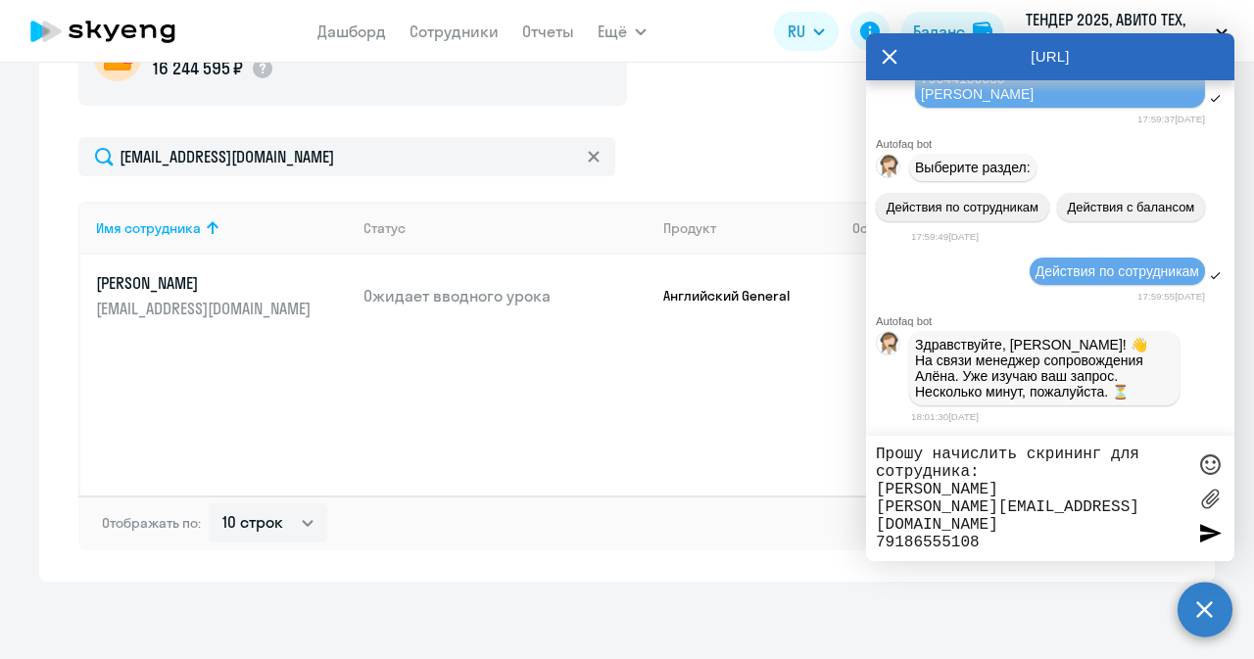
type textarea "Прошу начислить скрининг для сотрудника: [PERSON_NAME] [PERSON_NAME][EMAIL_ADDR…"
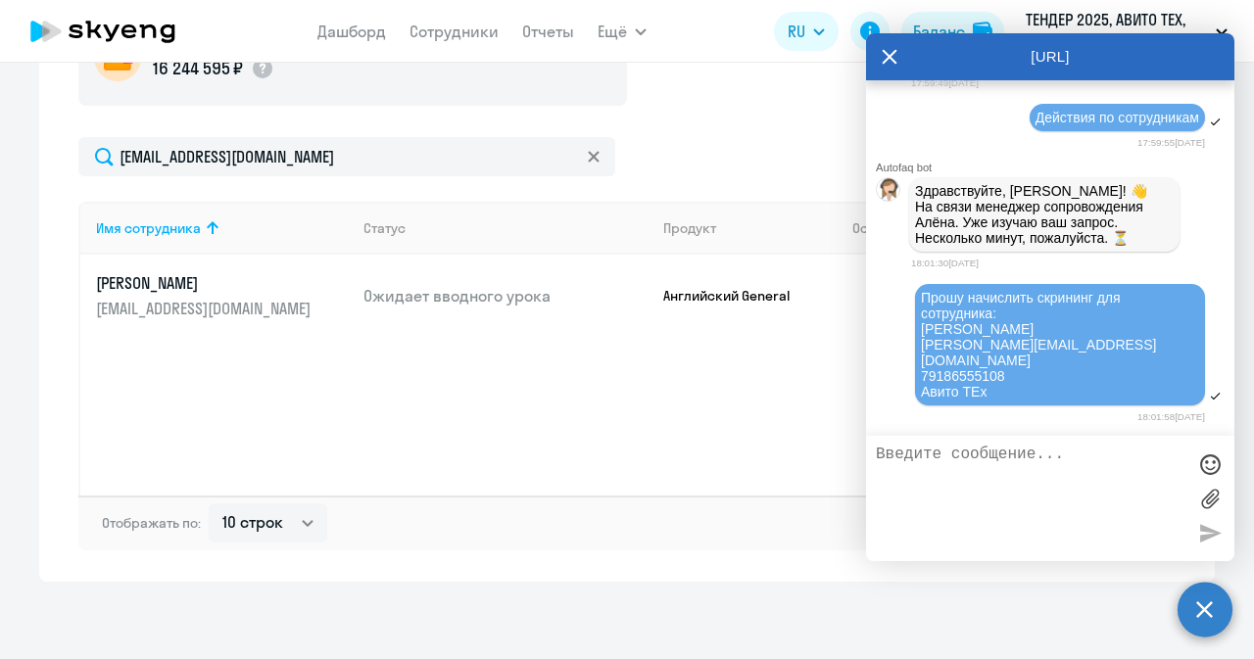
scroll to position [54294, 0]
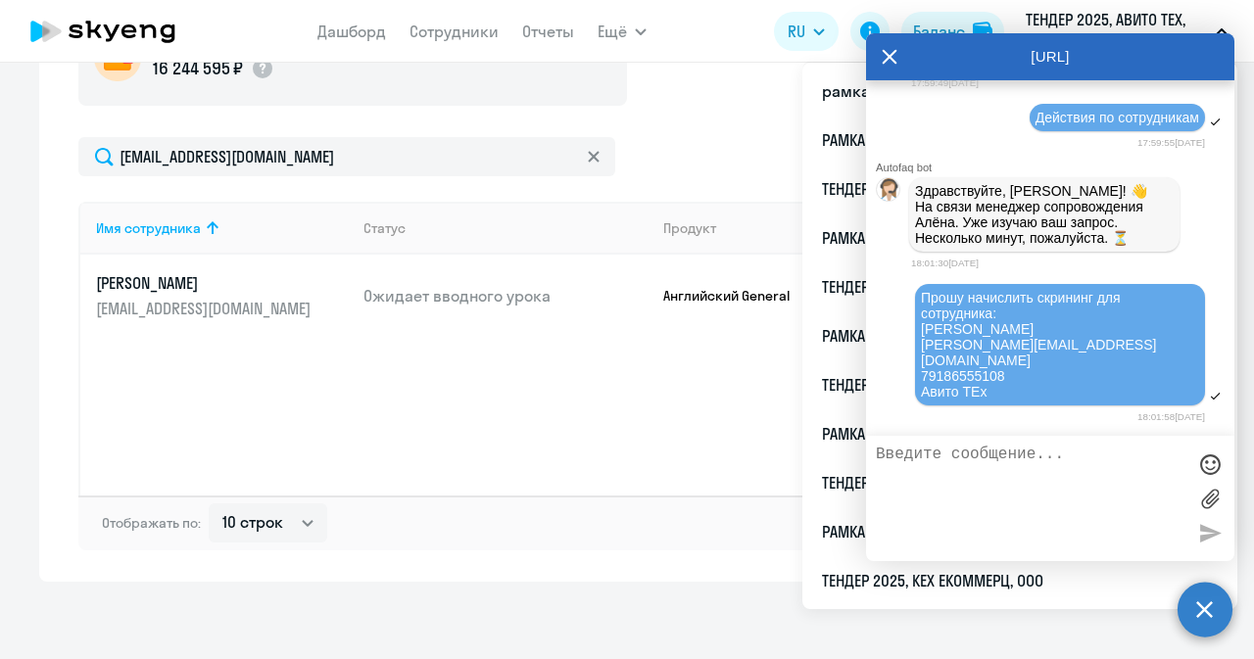
click at [890, 62] on icon at bounding box center [890, 56] width 16 height 47
